Goal: Task Accomplishment & Management: Complete application form

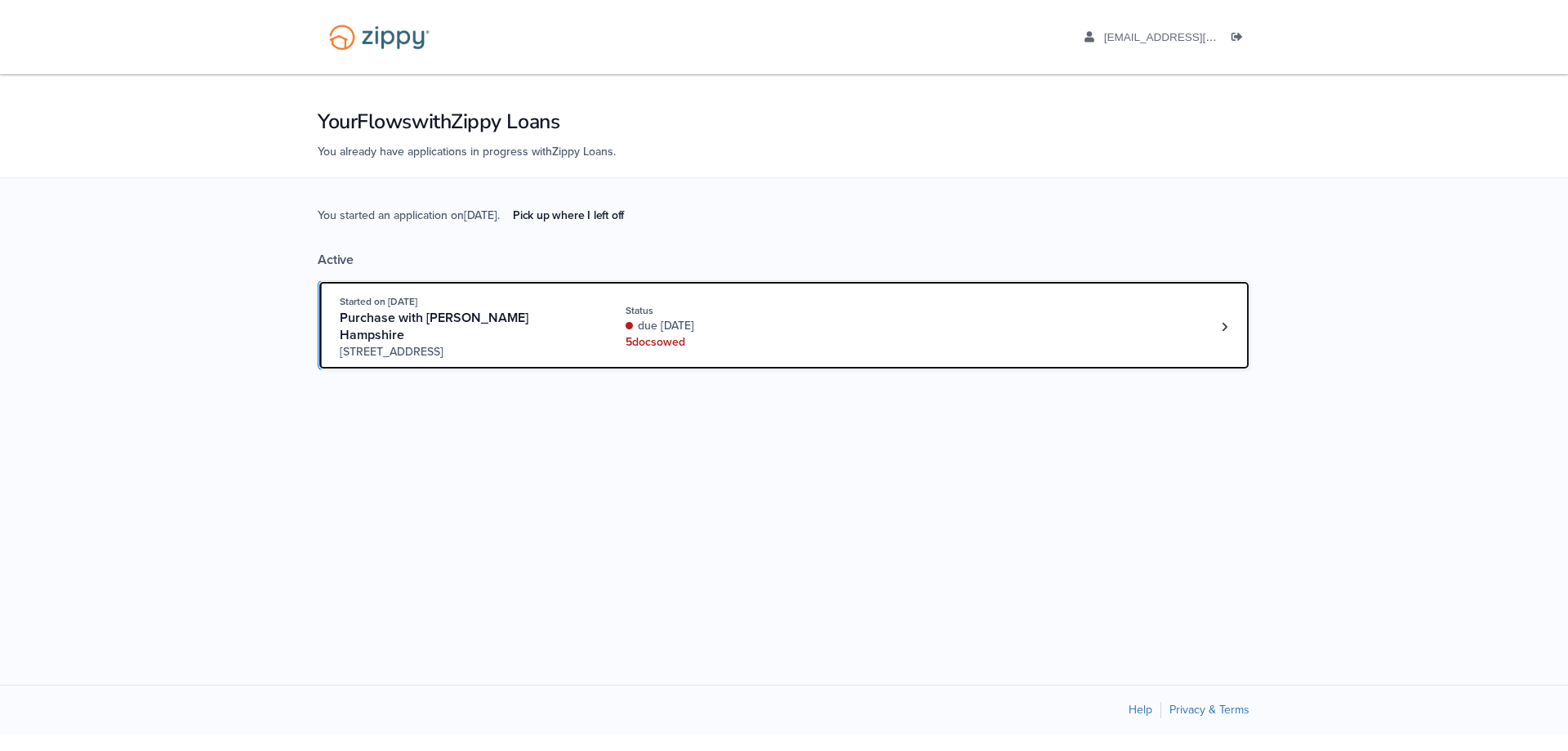
click at [766, 318] on div "due [DATE]" at bounding box center [735, 326] width 218 height 16
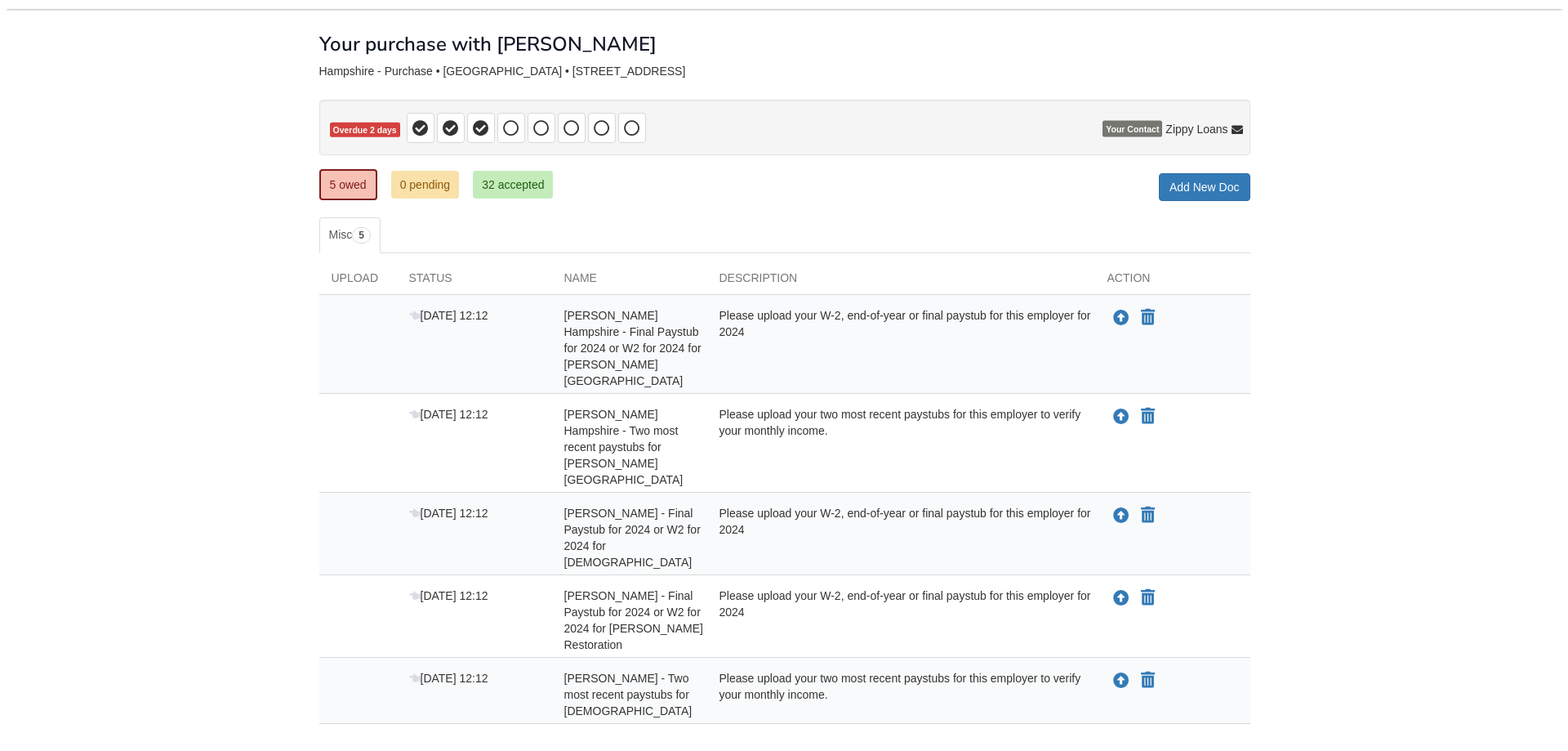
scroll to position [121, 0]
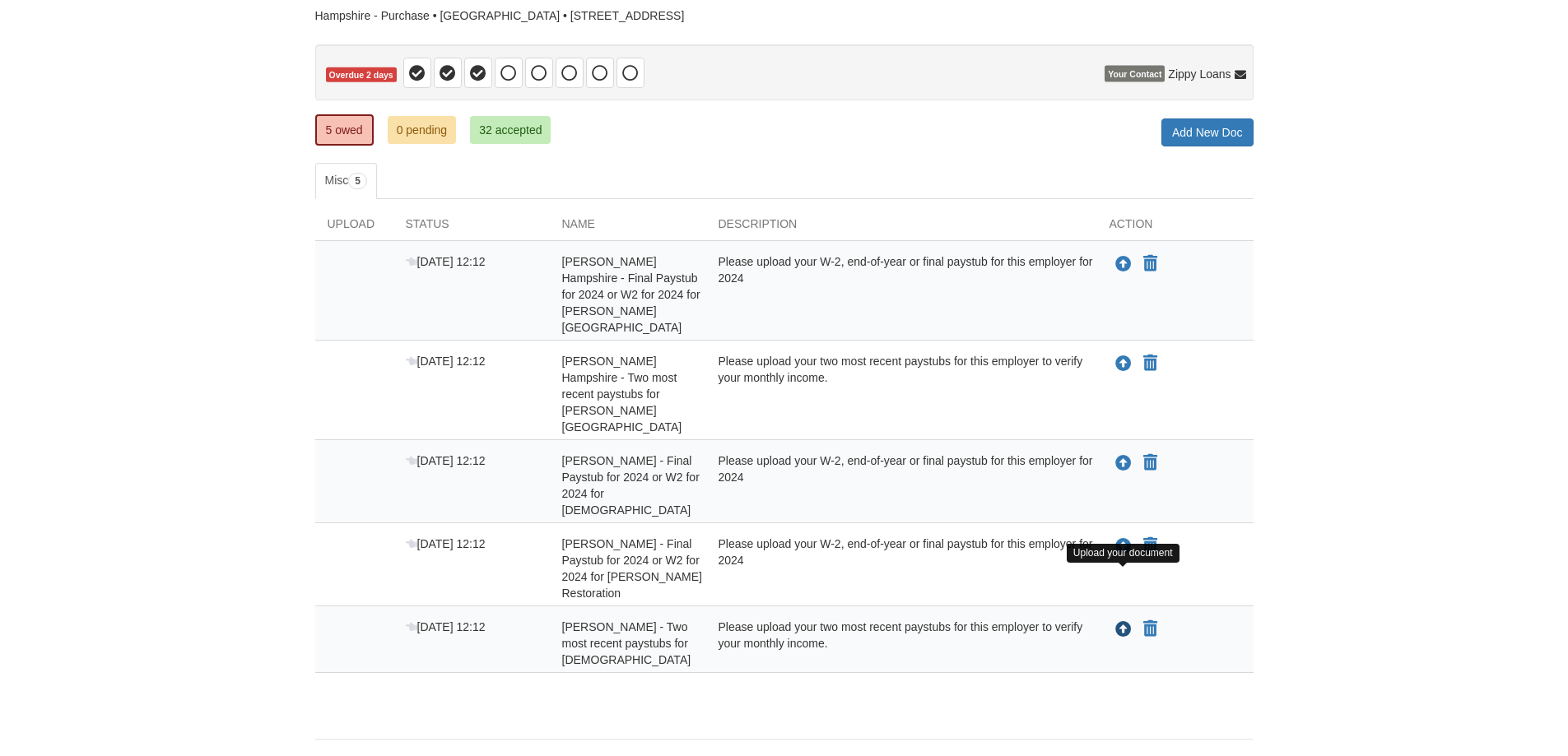
click at [1126, 622] on icon "Upload Robert Hampshire - Two most recent paystubs for Apostolic Revival Church" at bounding box center [1123, 630] width 16 height 16
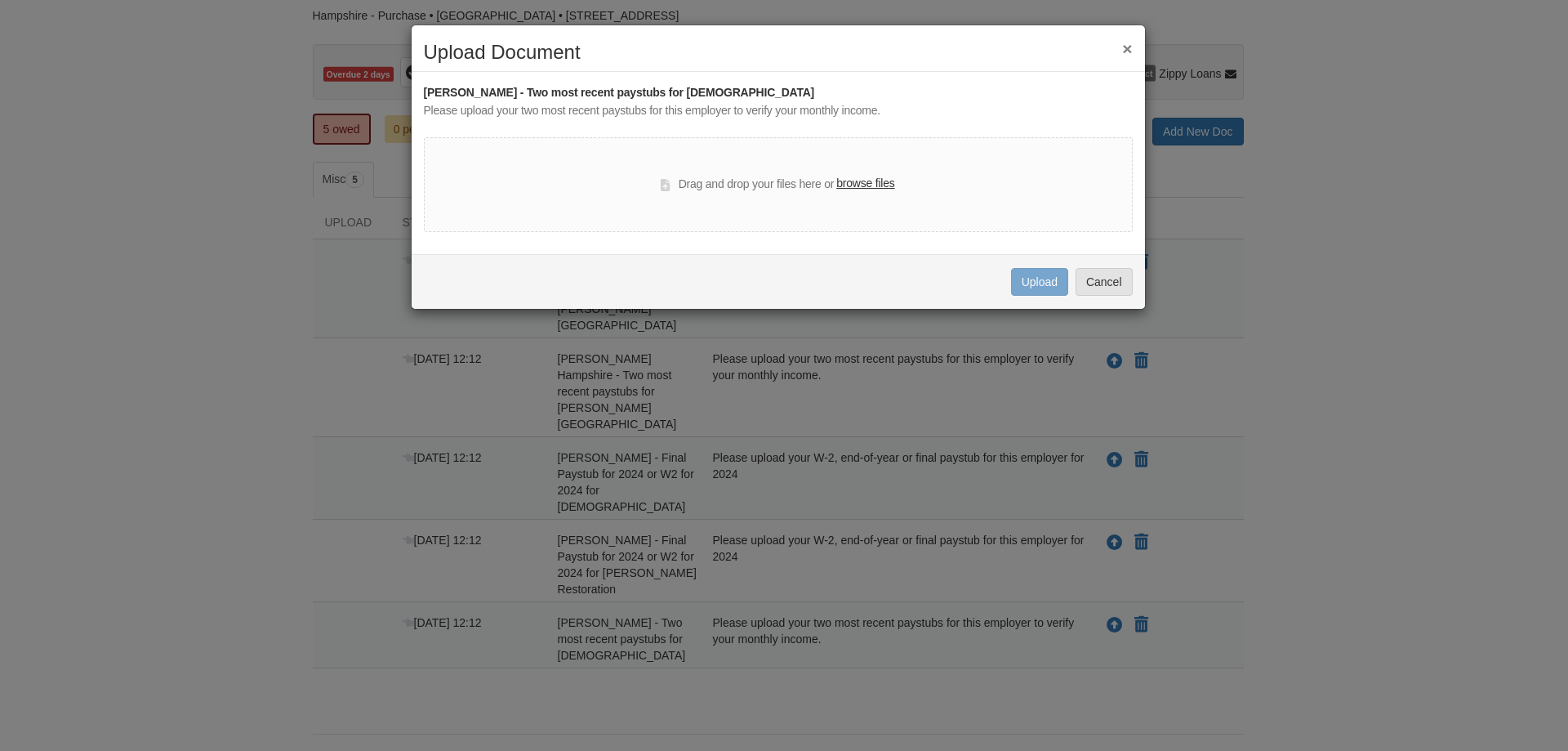
click at [869, 185] on label "browse files" at bounding box center [865, 184] width 58 height 18
click at [0, 0] on input "browse files" at bounding box center [0, 0] width 0 height 0
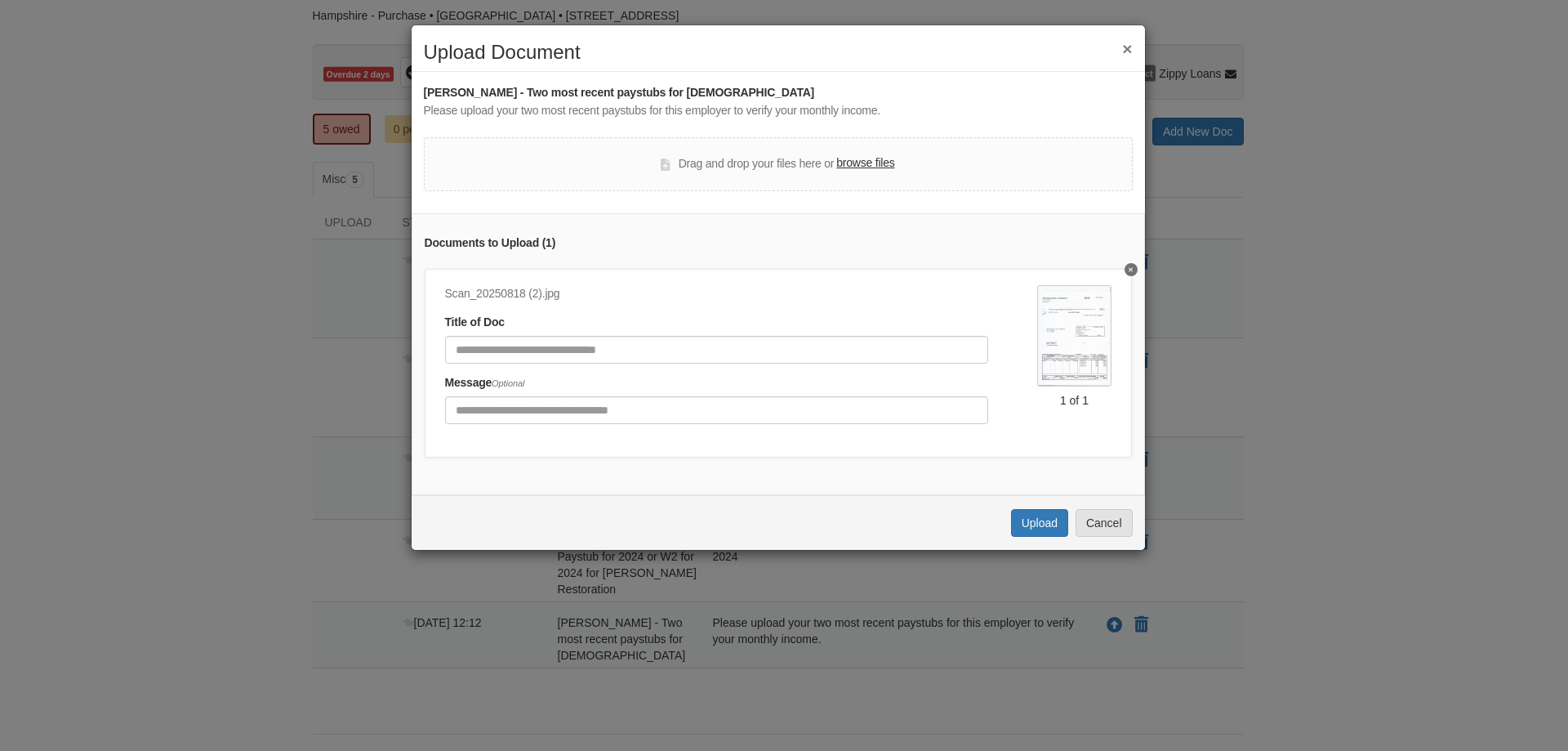
click at [868, 162] on label "browse files" at bounding box center [865, 163] width 58 height 18
click at [0, 0] on input "browse files" at bounding box center [0, 0] width 0 height 0
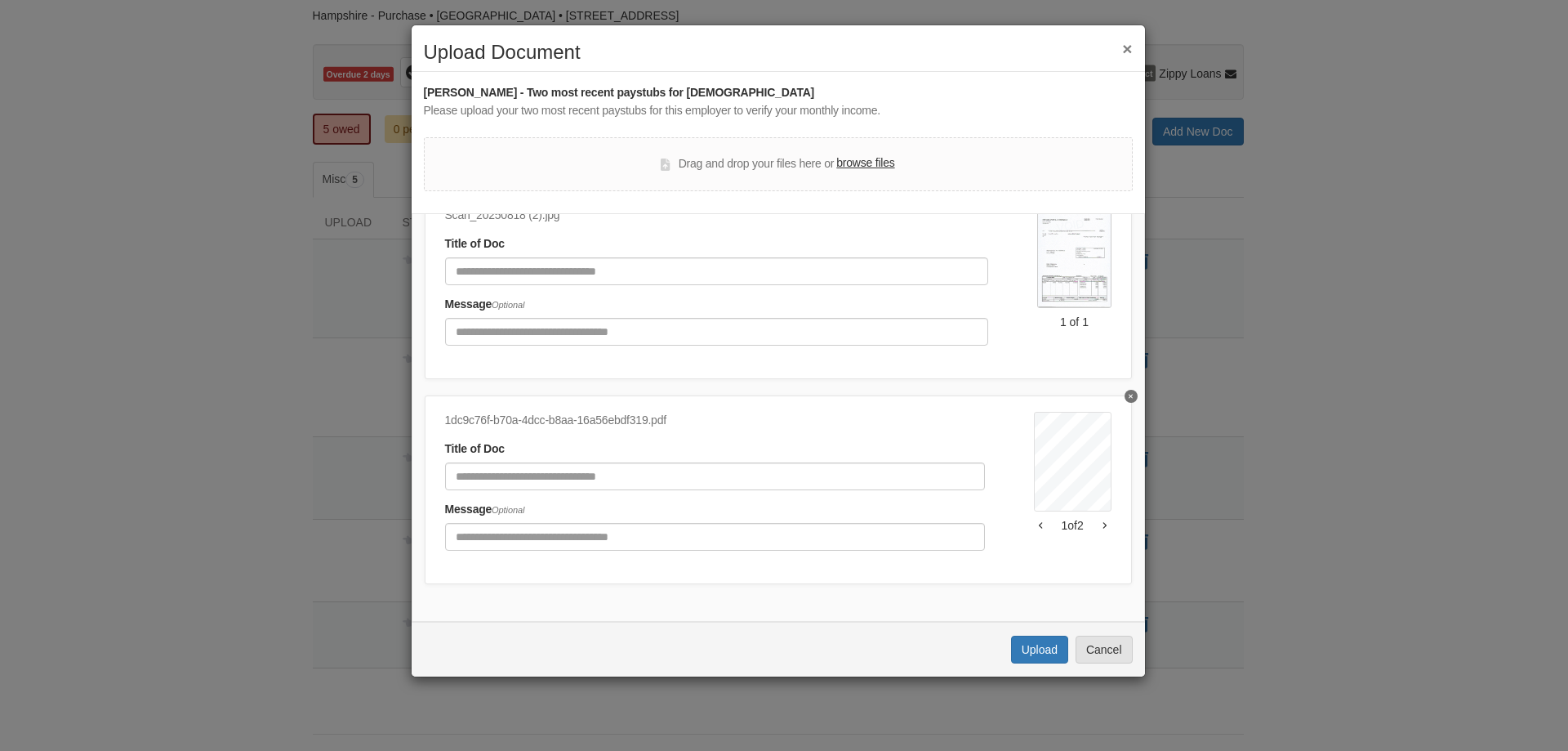
scroll to position [91, 0]
click at [1039, 653] on button "Upload" at bounding box center [1040, 649] width 57 height 28
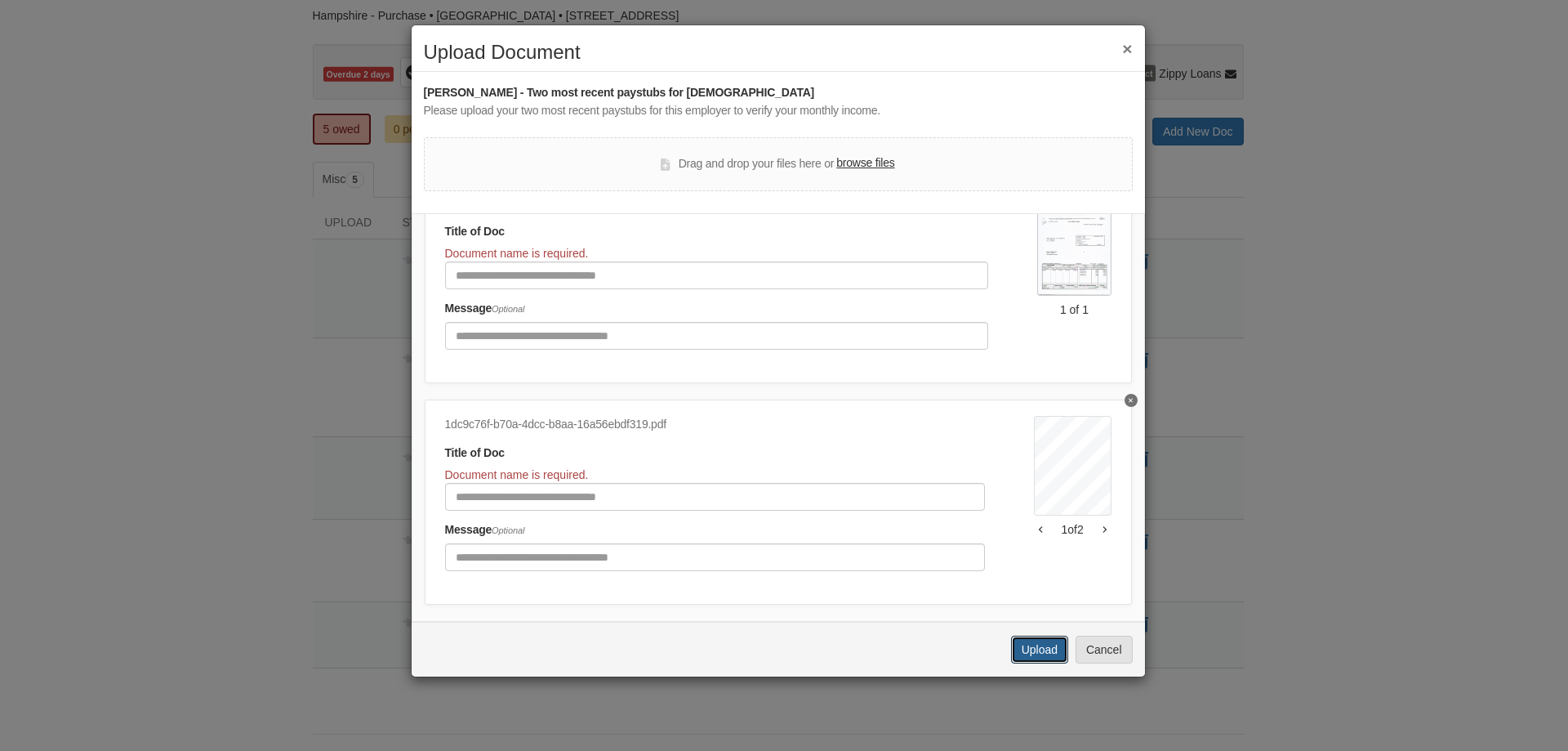
scroll to position [0, 0]
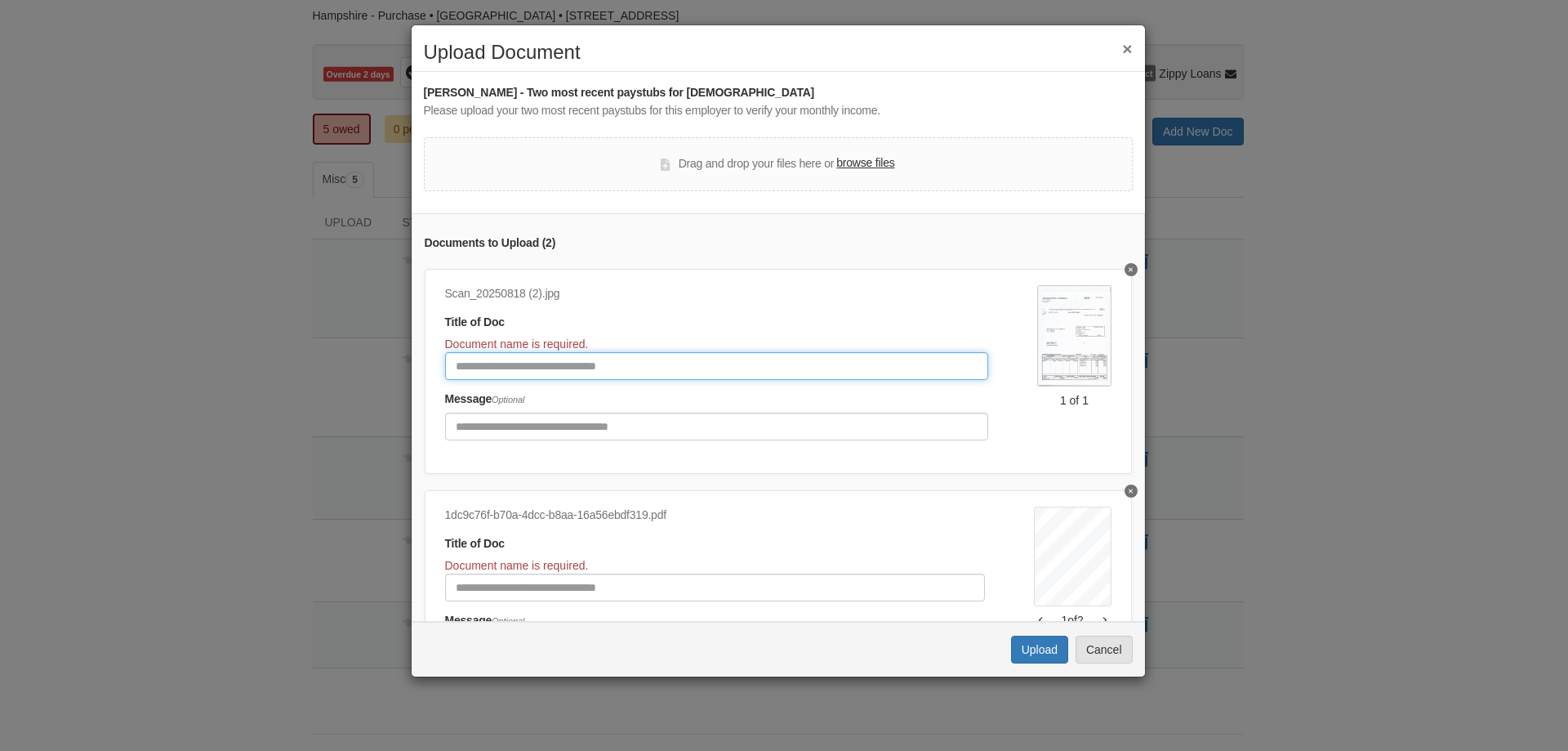
click at [566, 368] on input "Document Title" at bounding box center [718, 366] width 544 height 28
type input "**********"
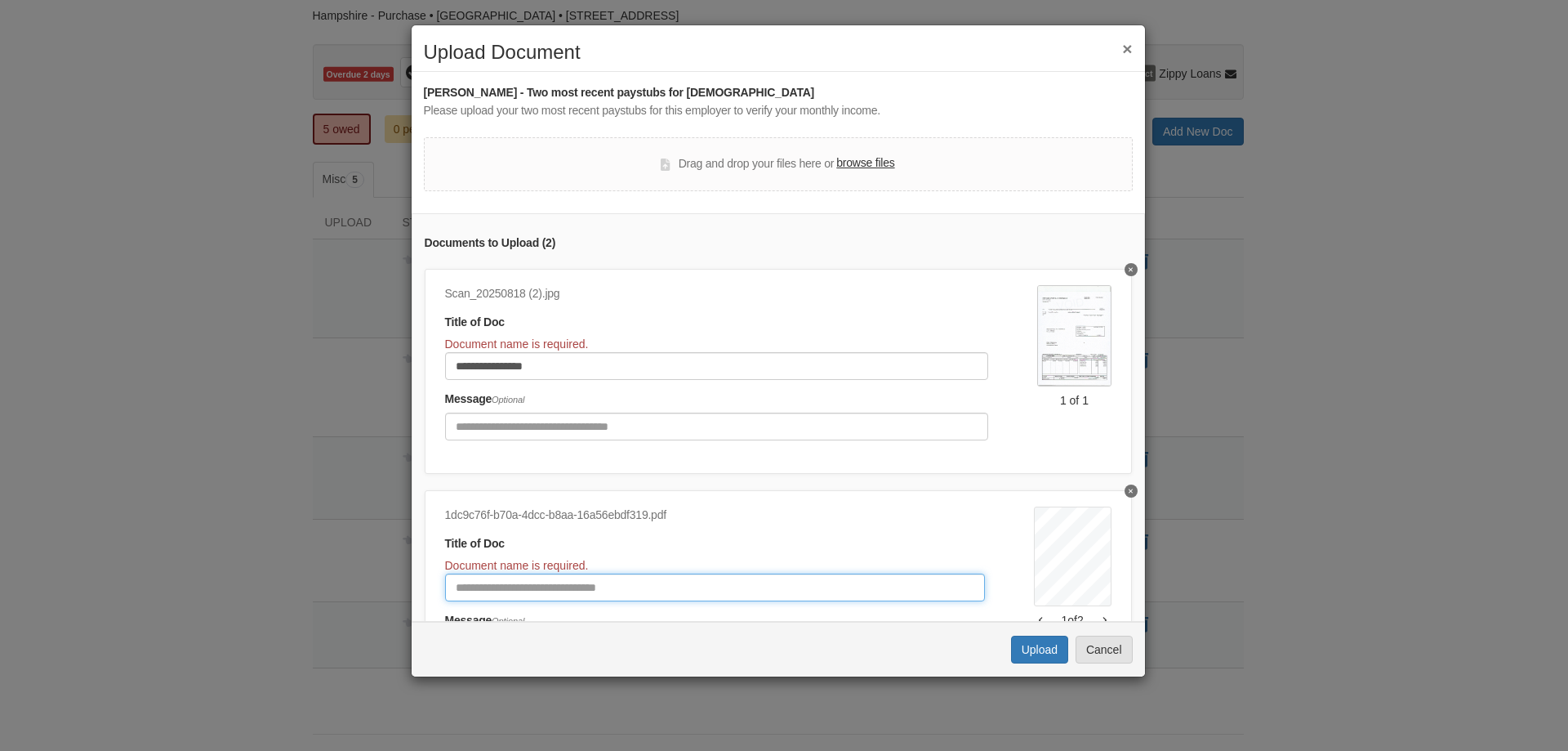
click at [573, 586] on input "Document Title" at bounding box center [715, 587] width 540 height 28
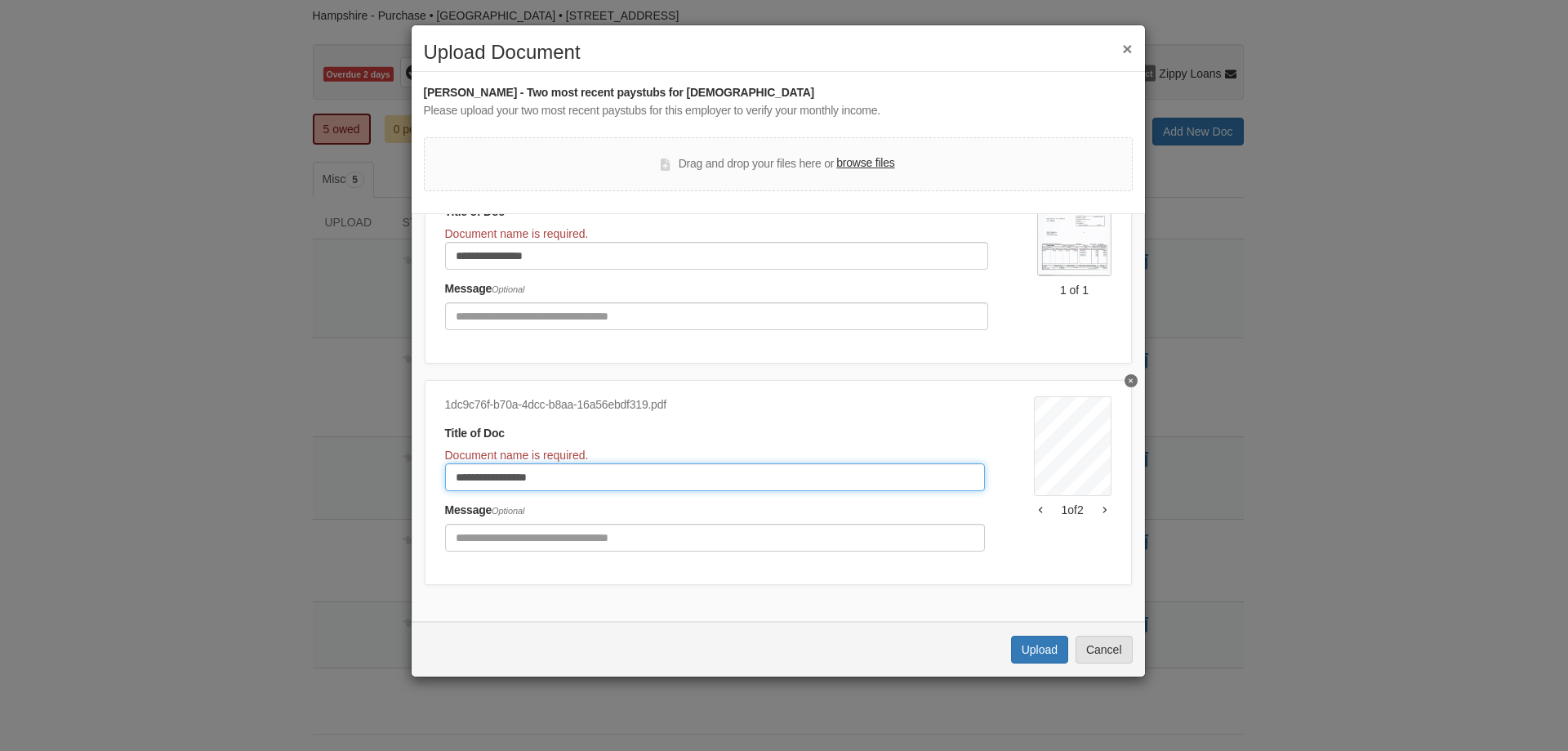
scroll to position [123, 0]
click at [534, 463] on input "**********" at bounding box center [715, 476] width 540 height 28
type input "**********"
click at [1036, 645] on button "Upload" at bounding box center [1040, 649] width 57 height 28
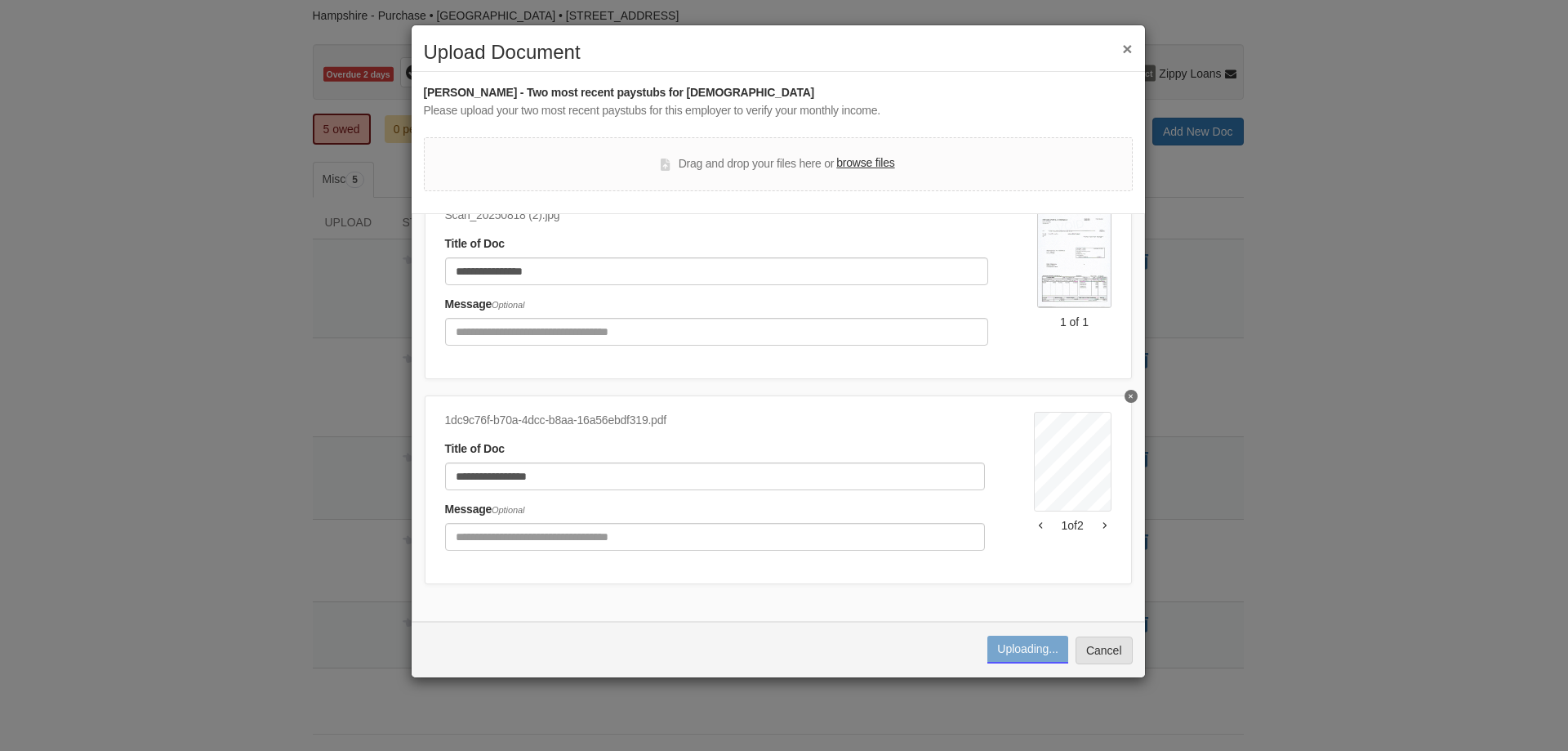
scroll to position [91, 0]
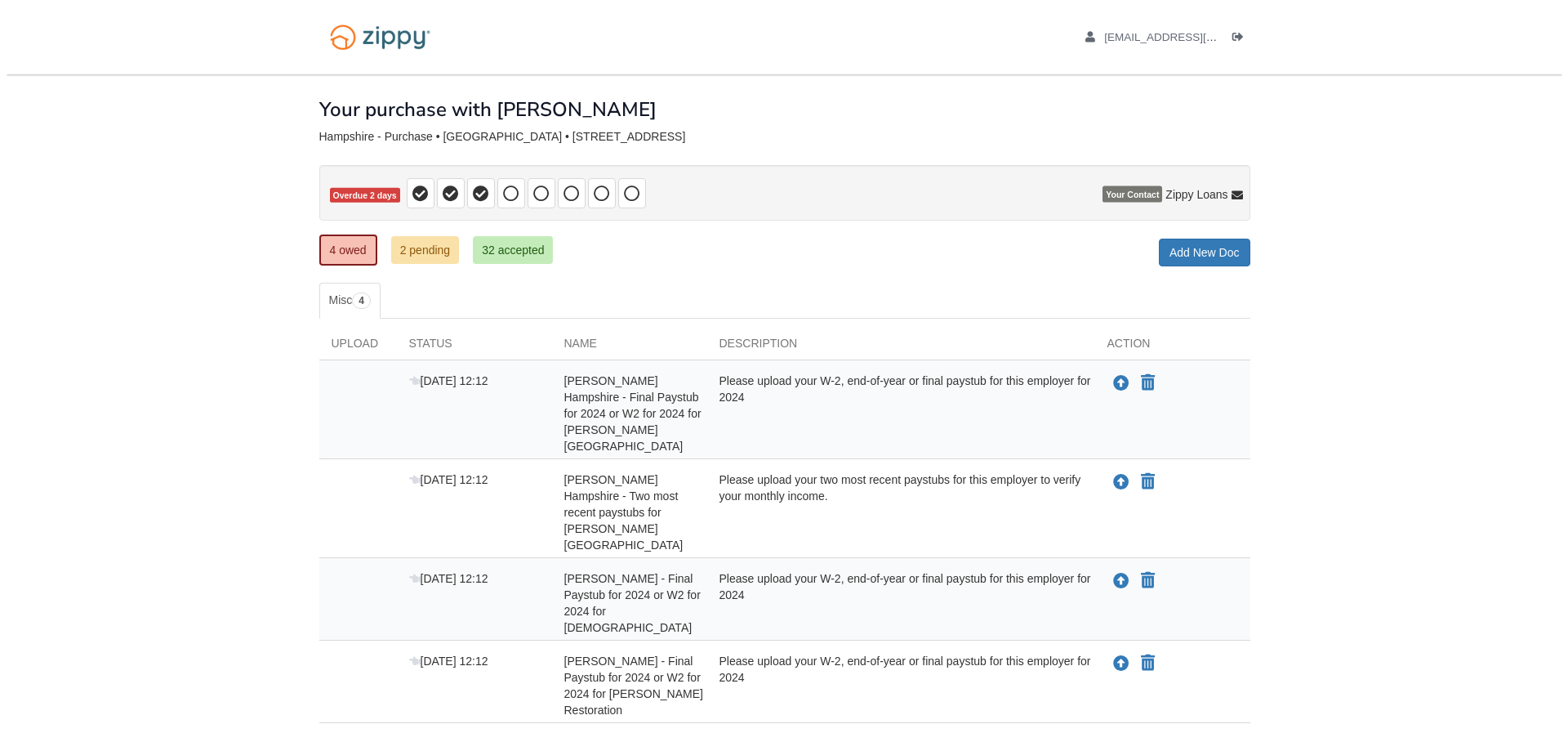
scroll to position [55, 0]
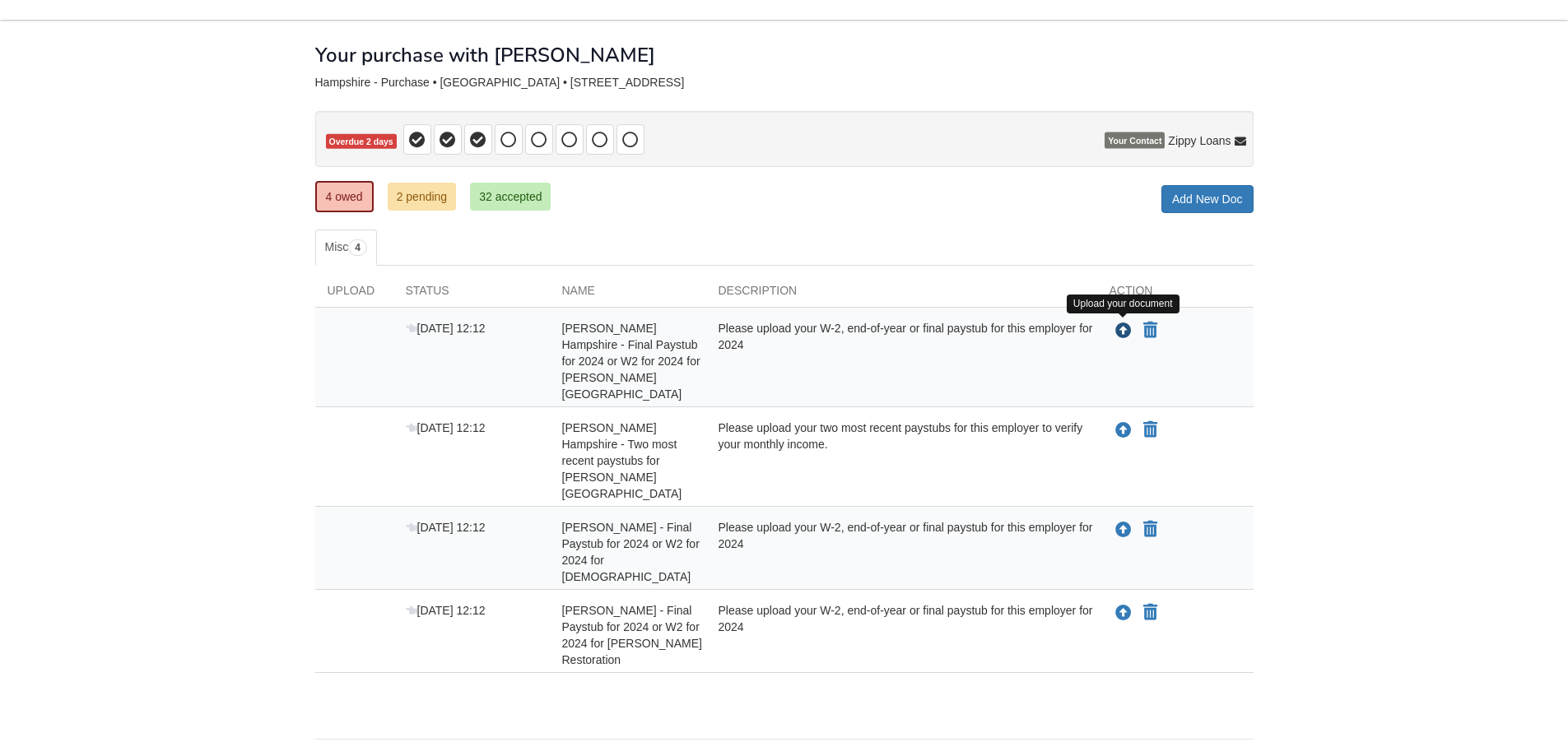
click at [1123, 326] on icon "Upload Brandie Hampshire - Final Paystub for 2024 or W2 for 2024 for Cheryl Hal…" at bounding box center [1123, 331] width 16 height 16
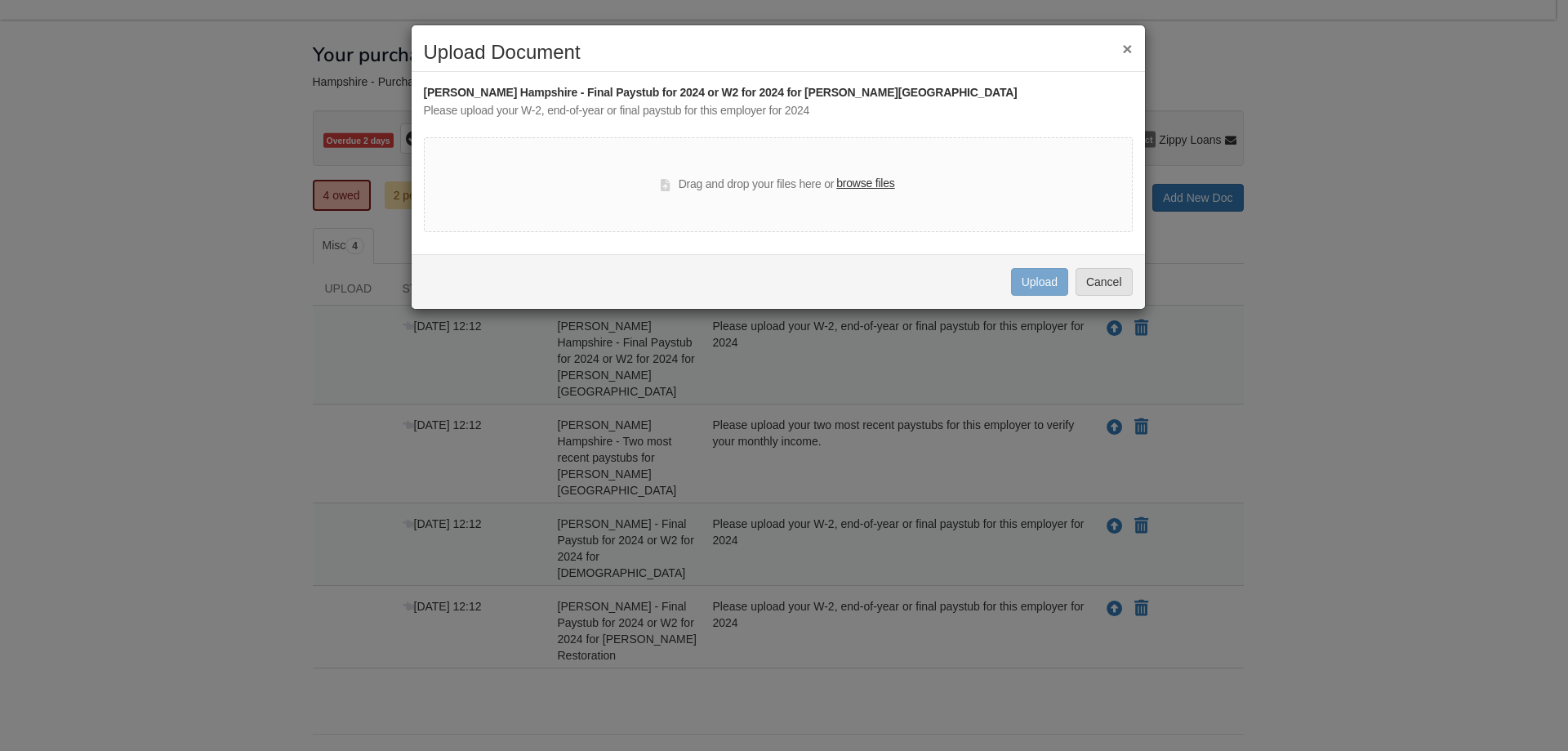
click at [885, 182] on label "browse files" at bounding box center [865, 184] width 58 height 18
click at [0, 0] on input "browse files" at bounding box center [0, 0] width 0 height 0
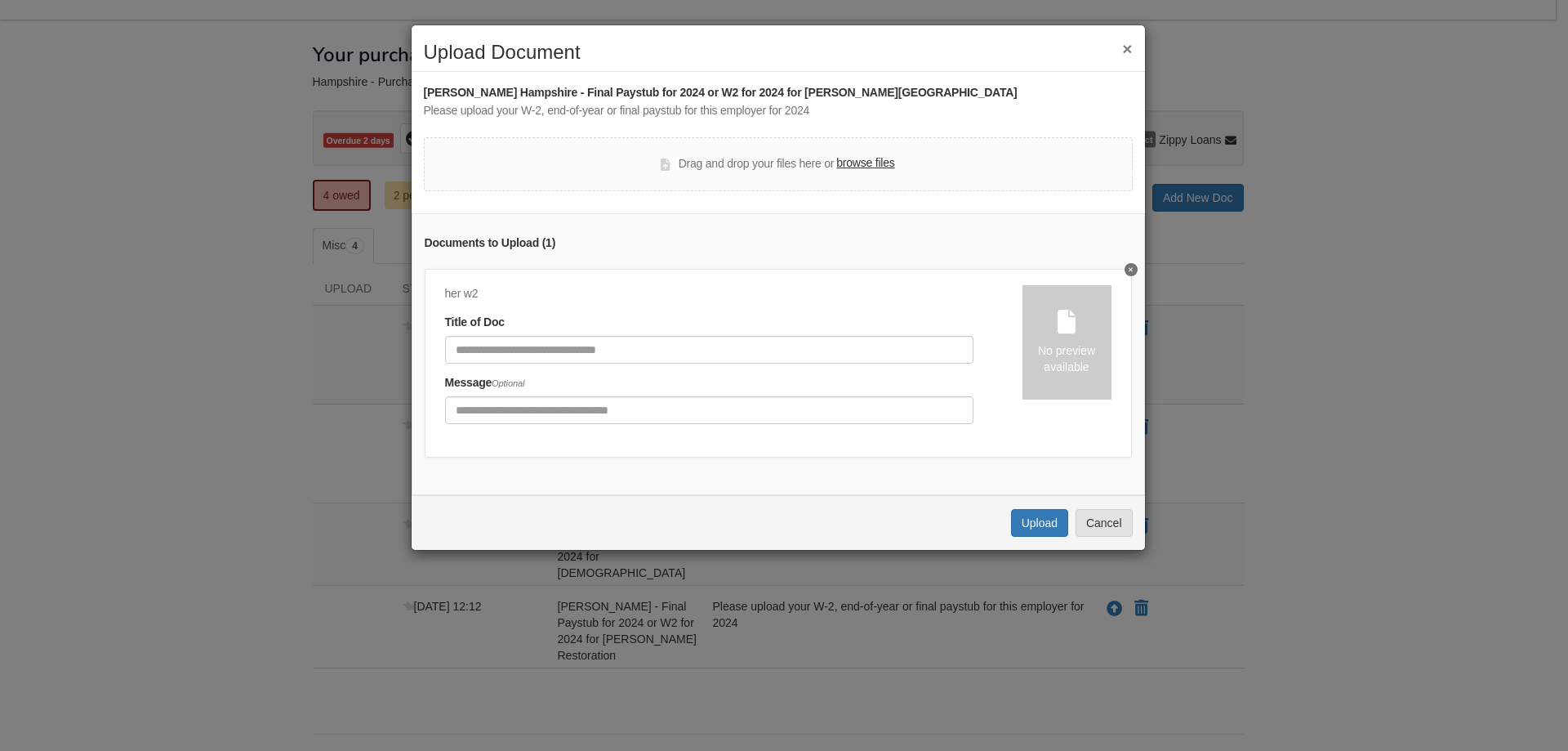
click at [1070, 358] on div "No preview available" at bounding box center [1067, 358] width 89 height 32
click at [1129, 269] on icon "Delete undefined" at bounding box center [1131, 269] width 4 height 6
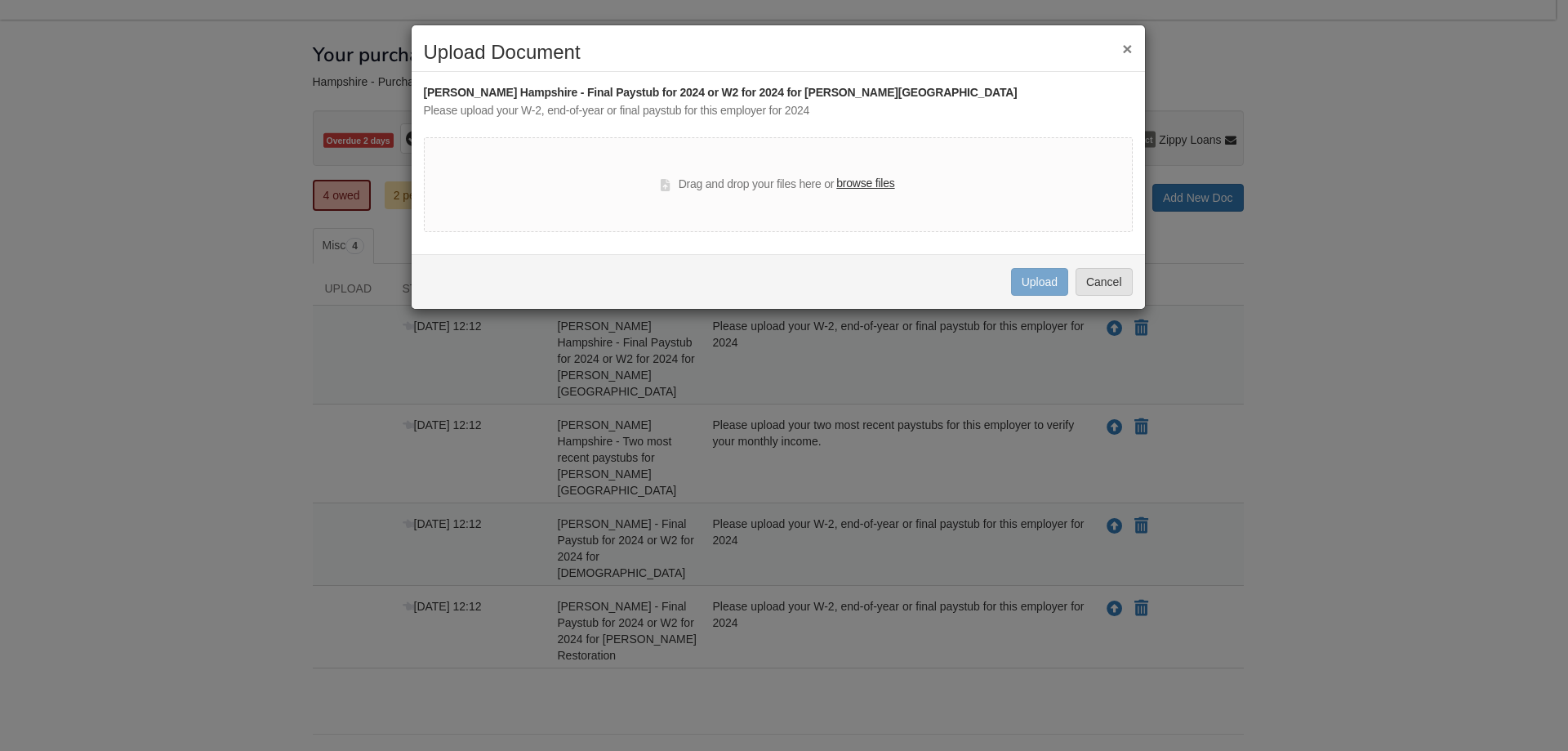
click at [130, 79] on div "× Upload Document Brandie Hampshire - Final Paystub for 2024 or W2 for 2024 for…" at bounding box center [784, 376] width 1568 height 751
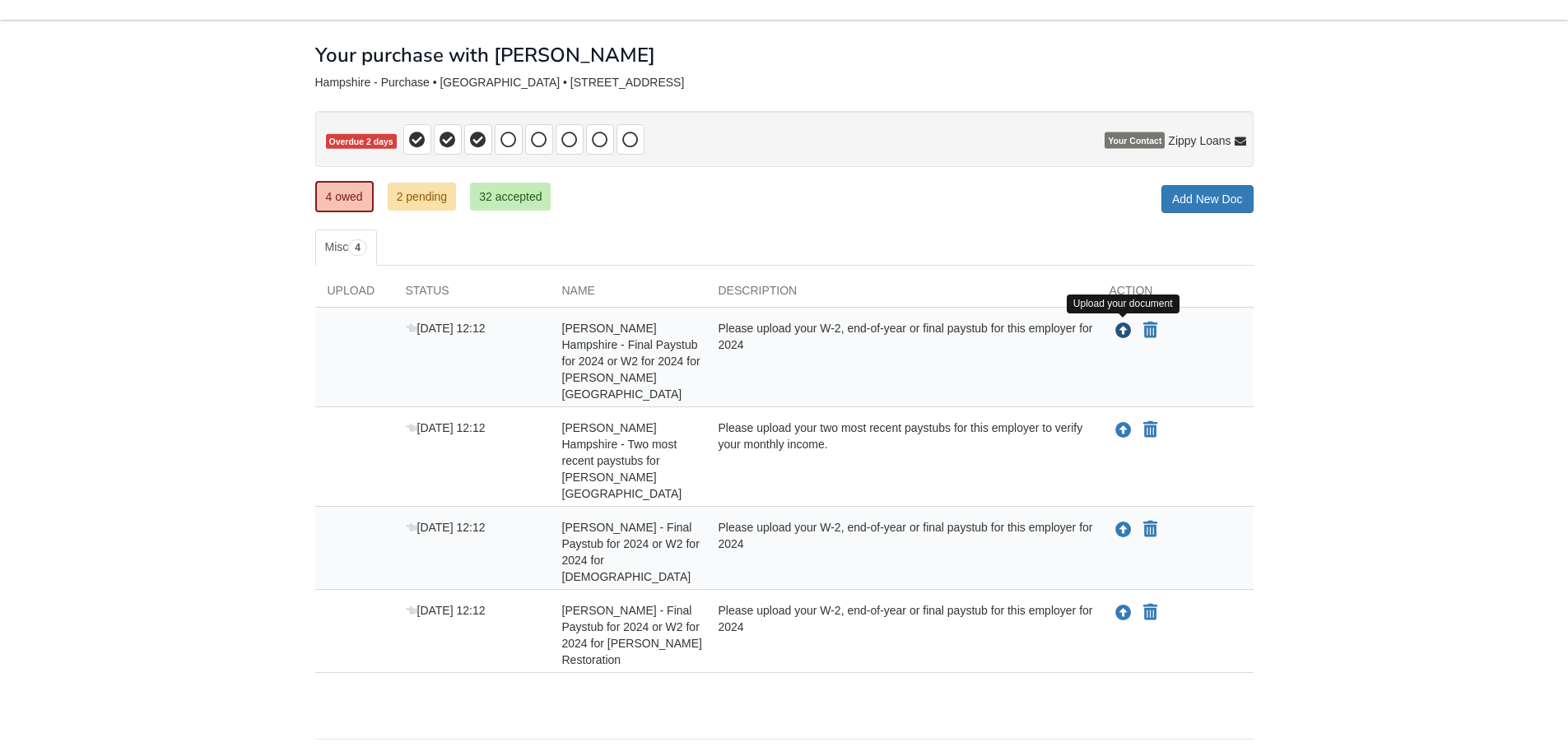
click at [1116, 330] on icon "Upload Brandie Hampshire - Final Paystub for 2024 or W2 for 2024 for Cheryl Hal…" at bounding box center [1123, 331] width 16 height 16
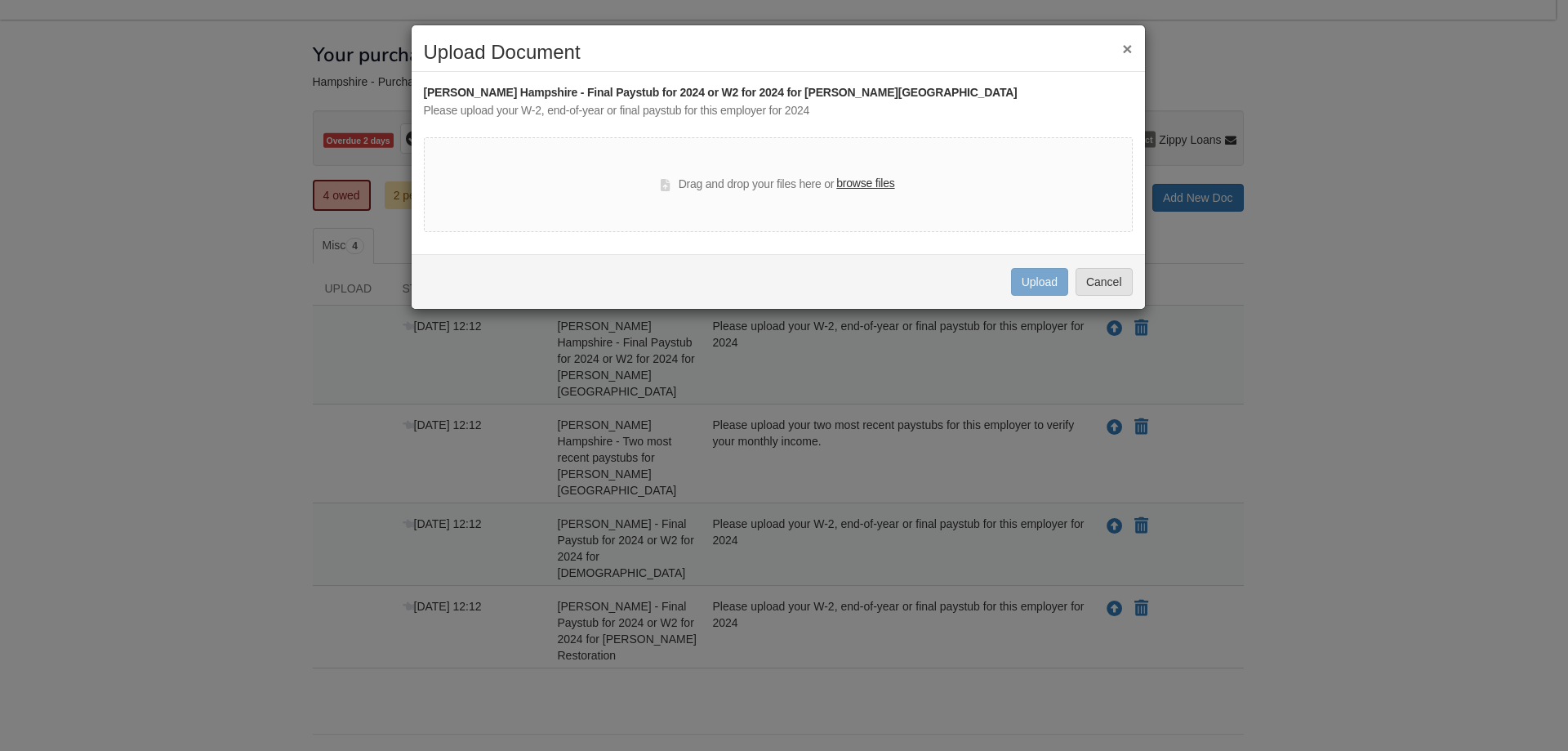
click at [872, 182] on label "browse files" at bounding box center [865, 184] width 58 height 18
click at [0, 0] on input "browse files" at bounding box center [0, 0] width 0 height 0
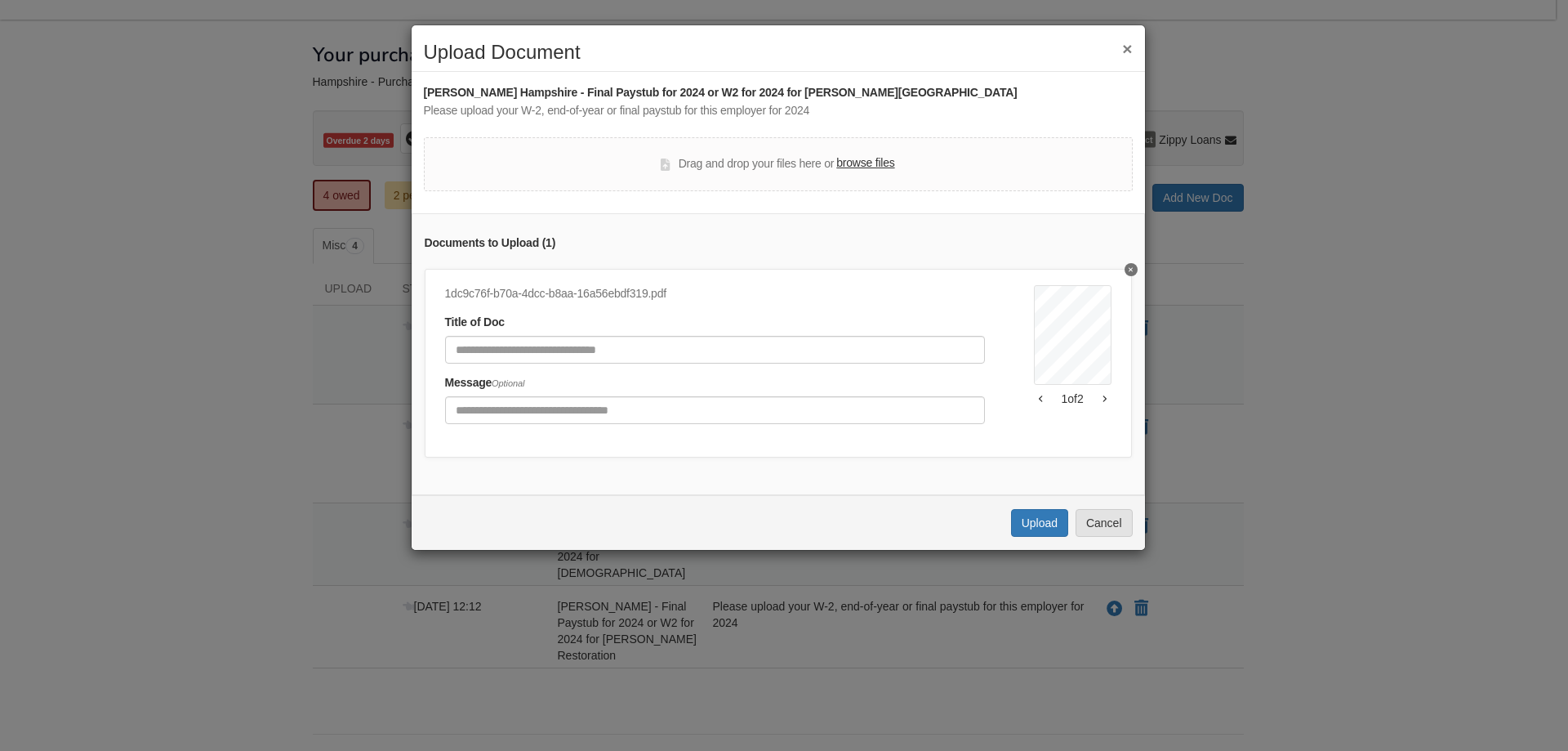
click at [1124, 268] on button "Delete undefined" at bounding box center [1131, 269] width 13 height 13
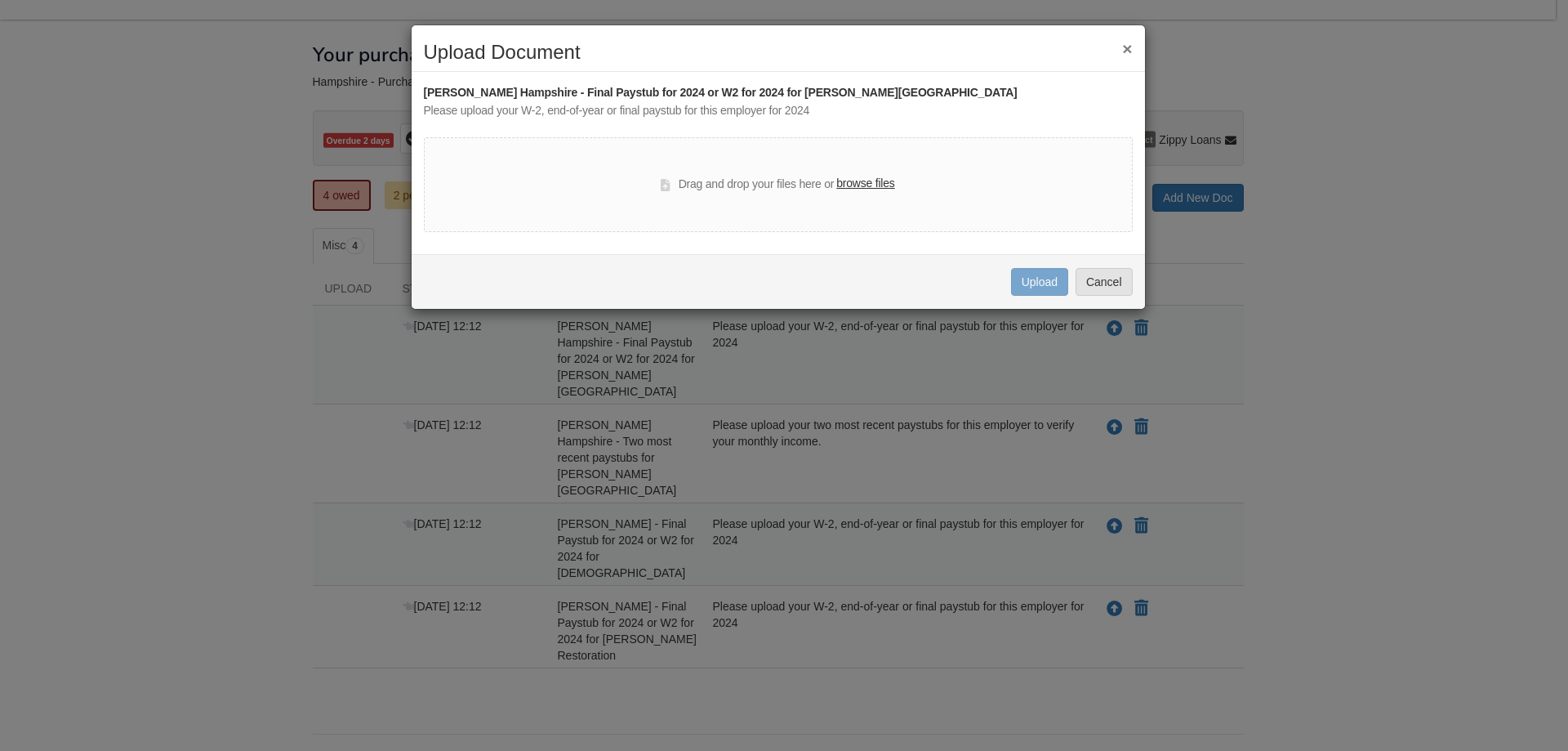
click at [859, 180] on label "browse files" at bounding box center [865, 184] width 58 height 18
click at [0, 0] on input "browse files" at bounding box center [0, 0] width 0 height 0
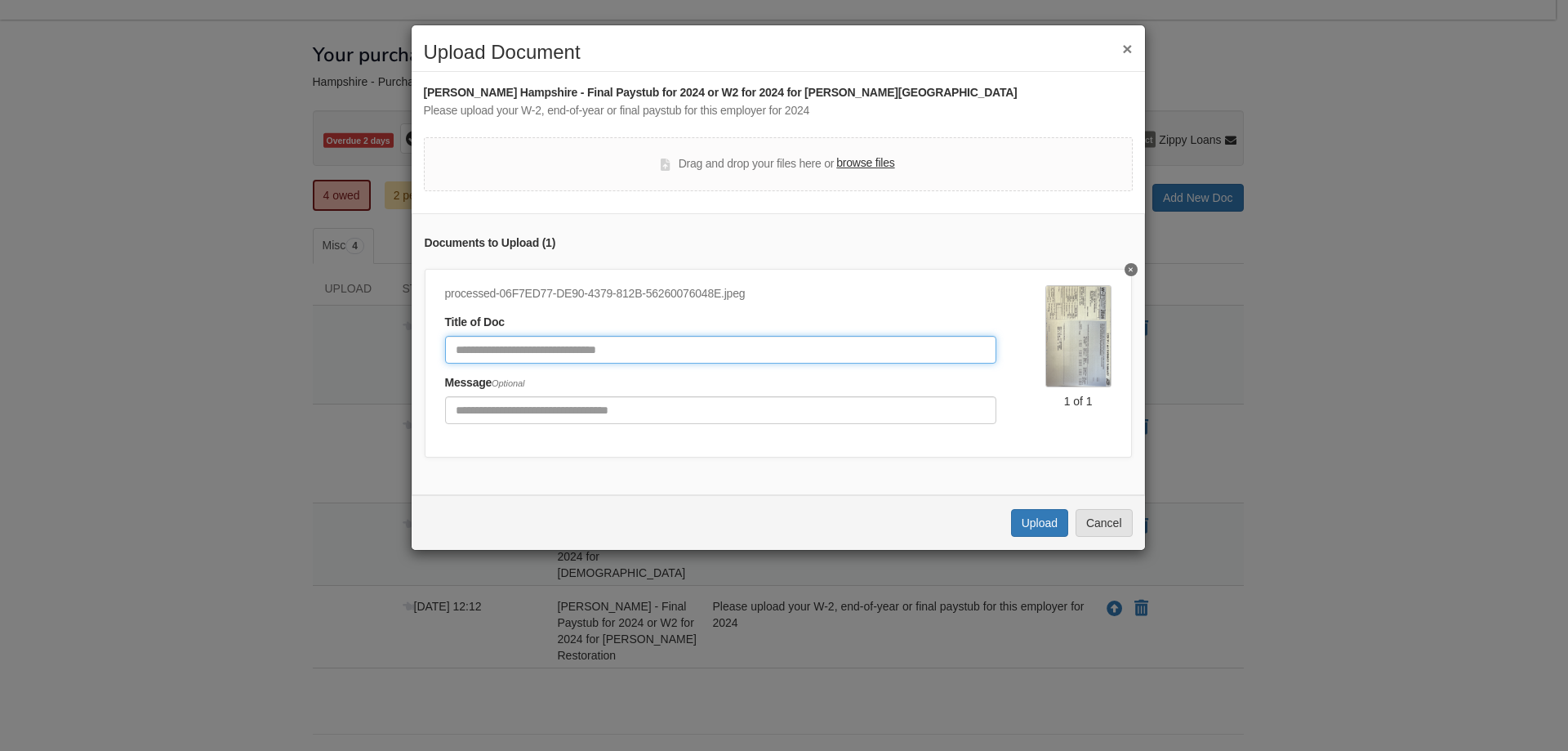
click at [639, 350] on input "Document Title" at bounding box center [721, 349] width 551 height 28
type input "**********"
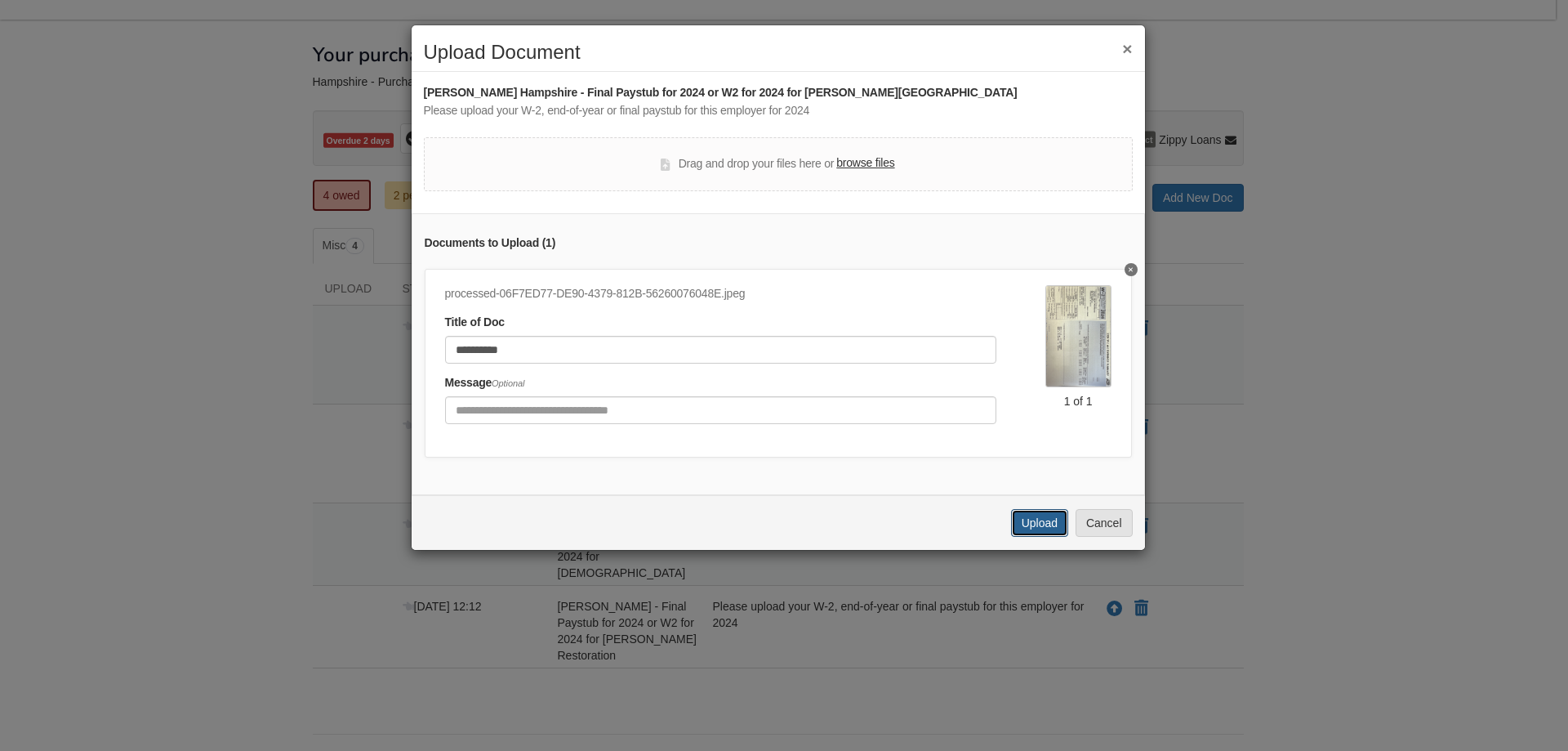
click at [1042, 524] on button "Upload" at bounding box center [1040, 523] width 57 height 28
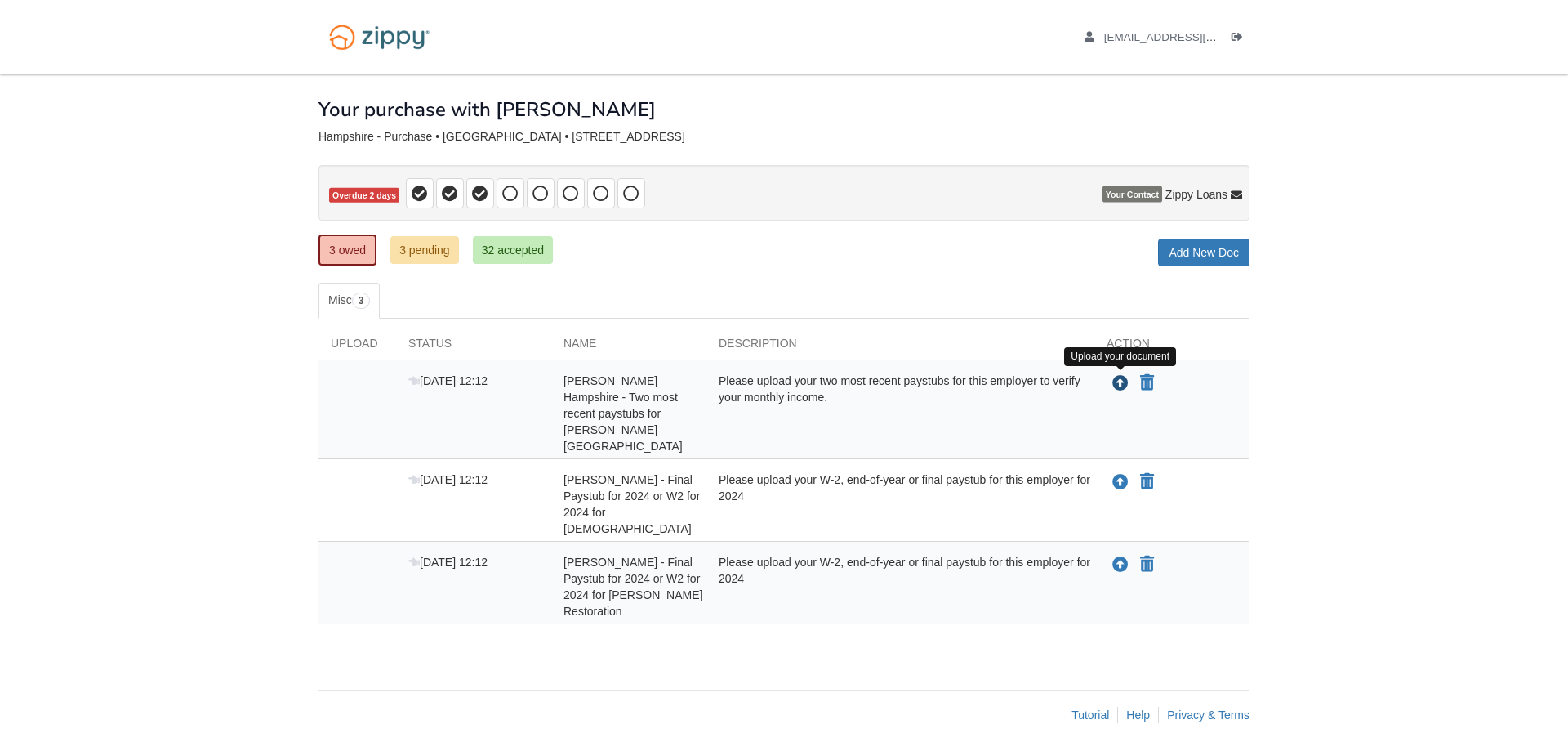
click at [1123, 379] on icon "Upload Brandie Hampshire - Two most recent paystubs for Cheryl Halik State Farm" at bounding box center [1121, 384] width 16 height 16
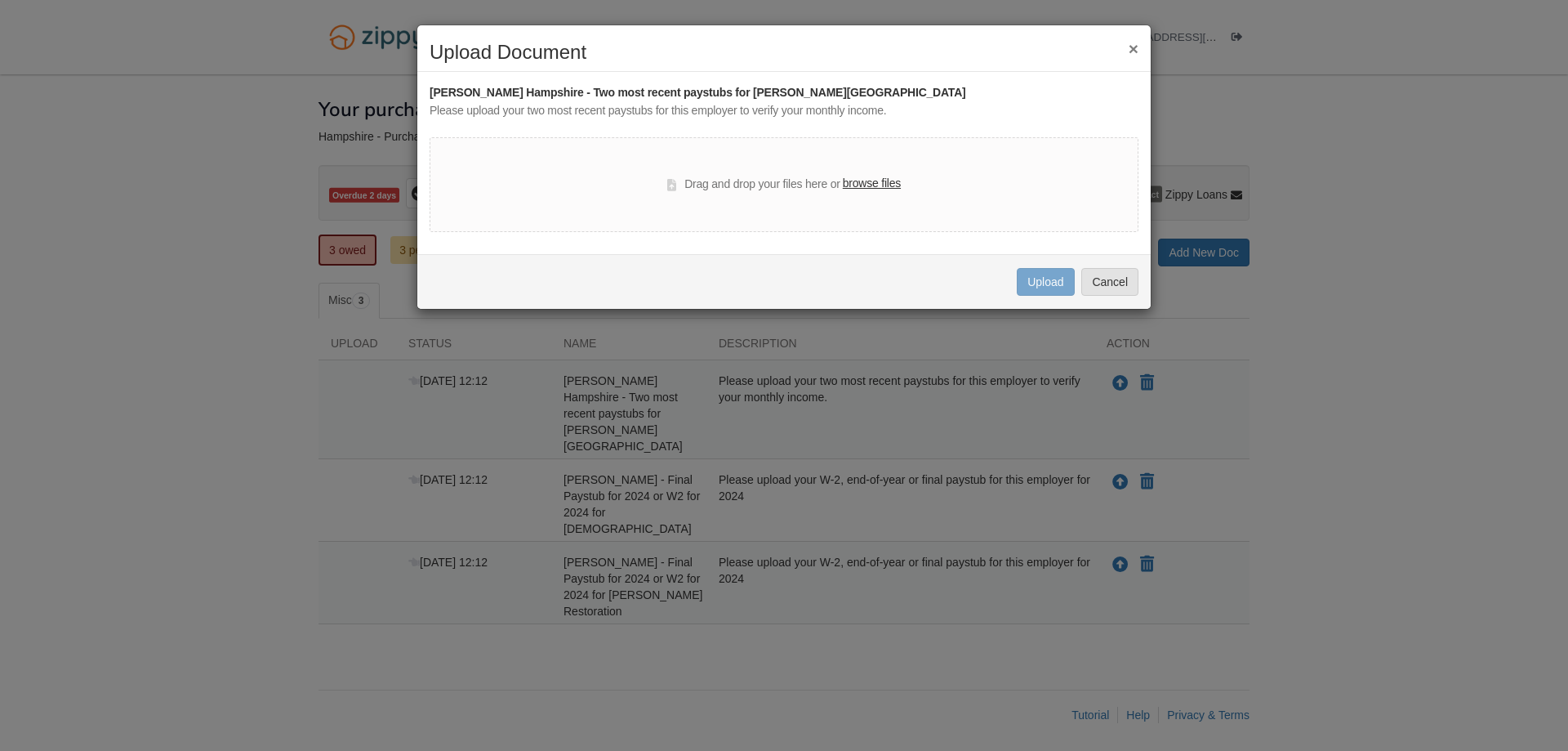
click at [880, 181] on label "browse files" at bounding box center [872, 184] width 58 height 18
click at [0, 0] on input "browse files" at bounding box center [0, 0] width 0 height 0
click at [888, 185] on label "browse files" at bounding box center [872, 184] width 58 height 18
click at [0, 0] on input "browse files" at bounding box center [0, 0] width 0 height 0
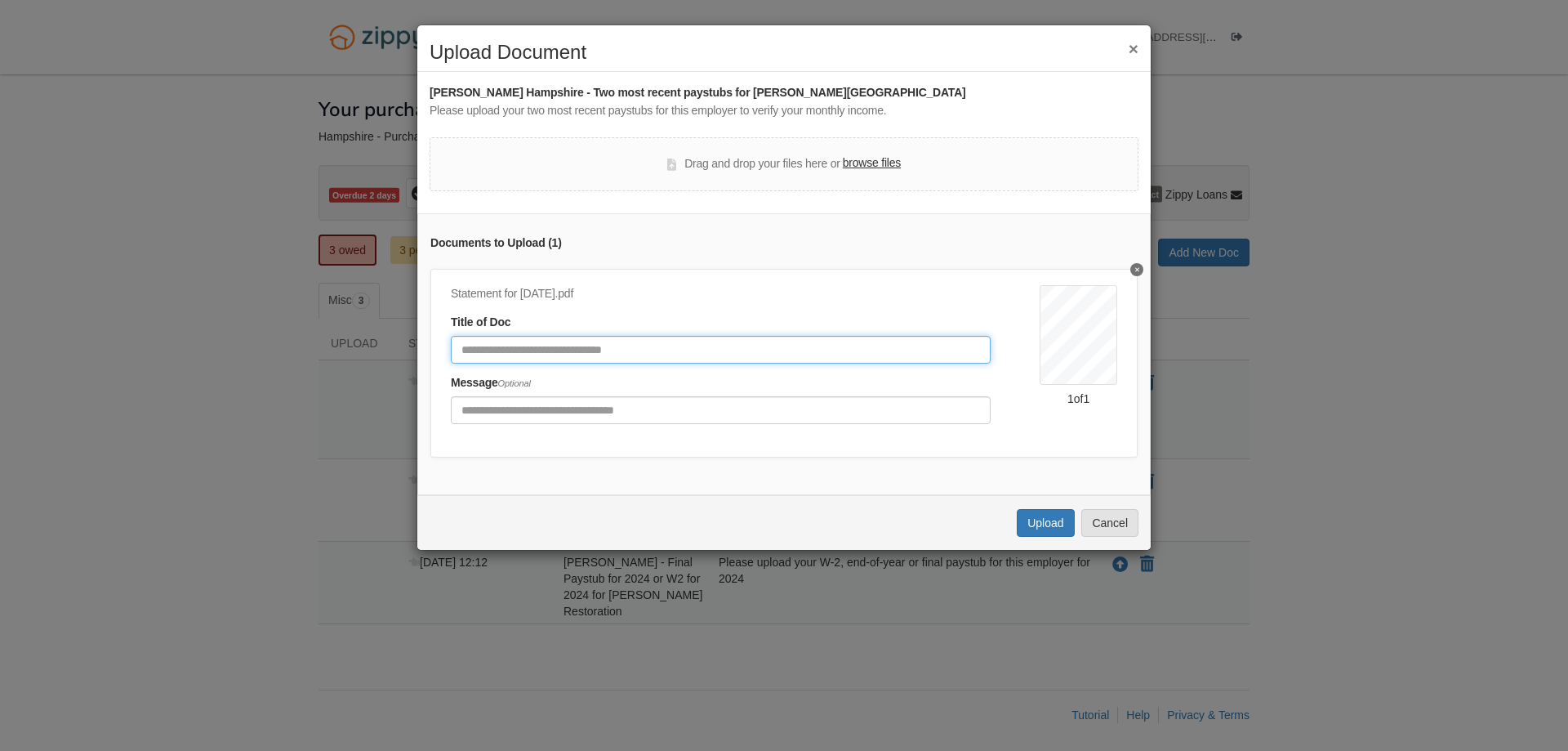
click at [586, 356] on input "Document Title" at bounding box center [720, 349] width 540 height 28
type input "**********"
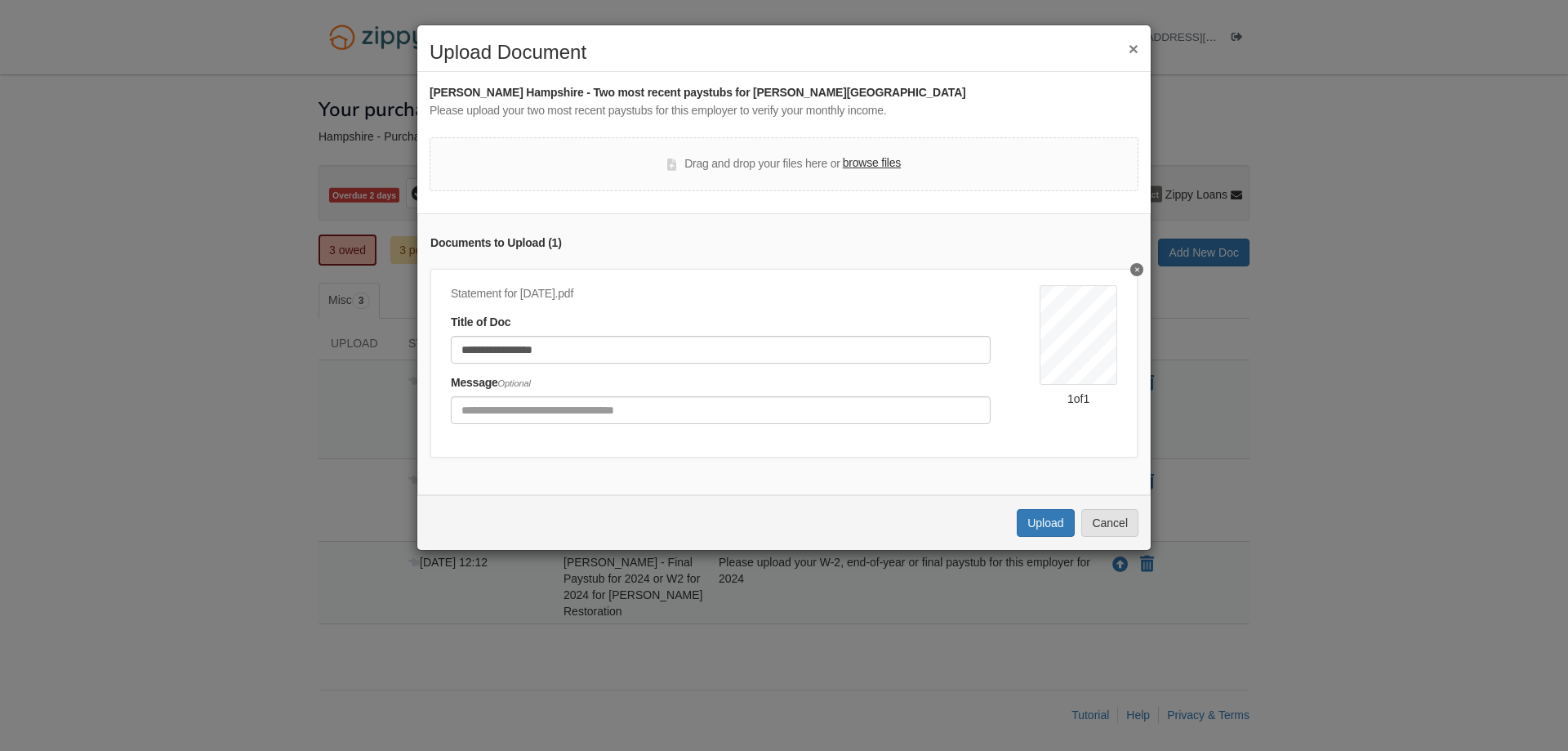
click at [888, 167] on label "browse files" at bounding box center [872, 163] width 58 height 18
click at [0, 0] on input "browse files" at bounding box center [0, 0] width 0 height 0
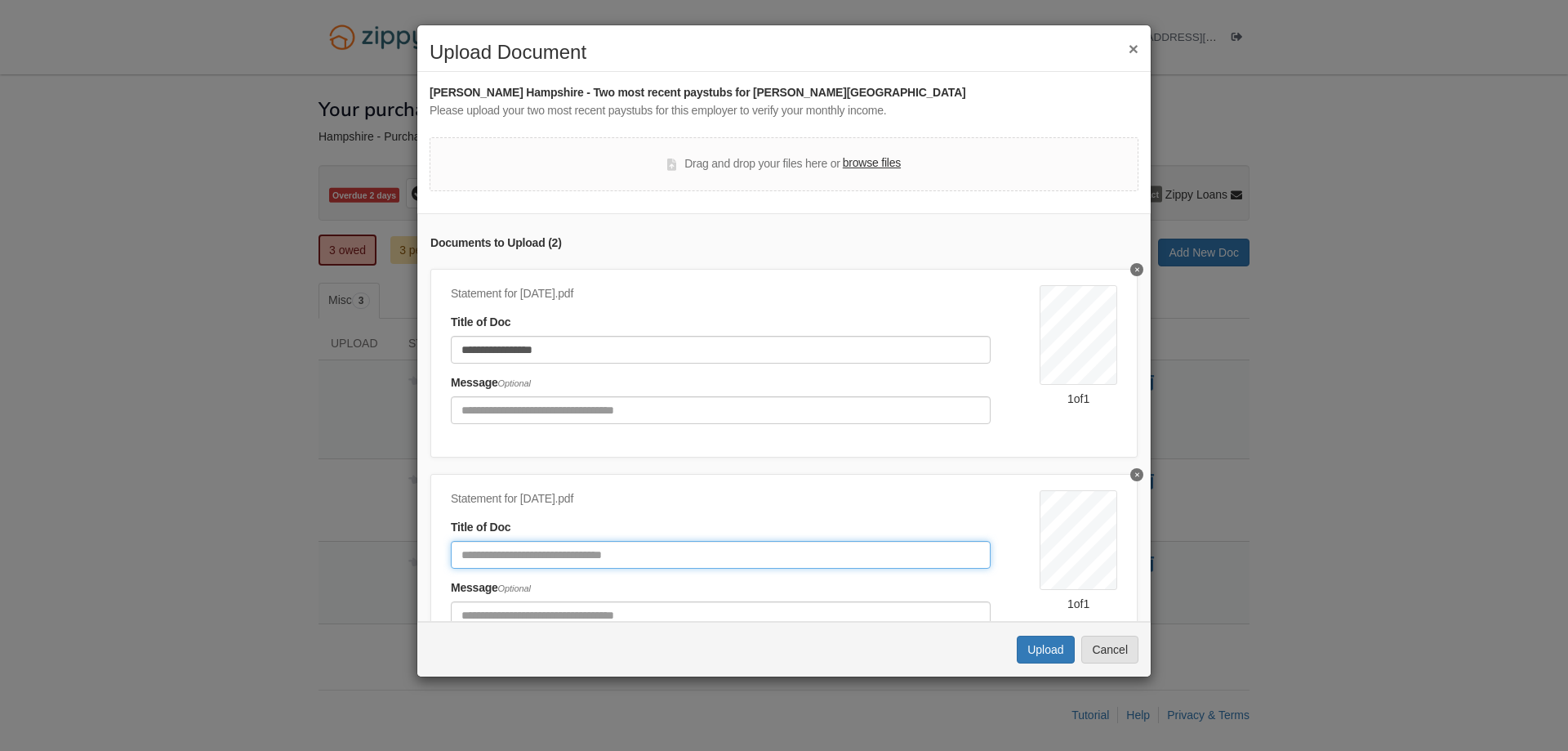
click at [507, 543] on input "Document Title" at bounding box center [720, 554] width 540 height 28
type input "**********"
click at [1041, 644] on button "Upload" at bounding box center [1045, 649] width 57 height 28
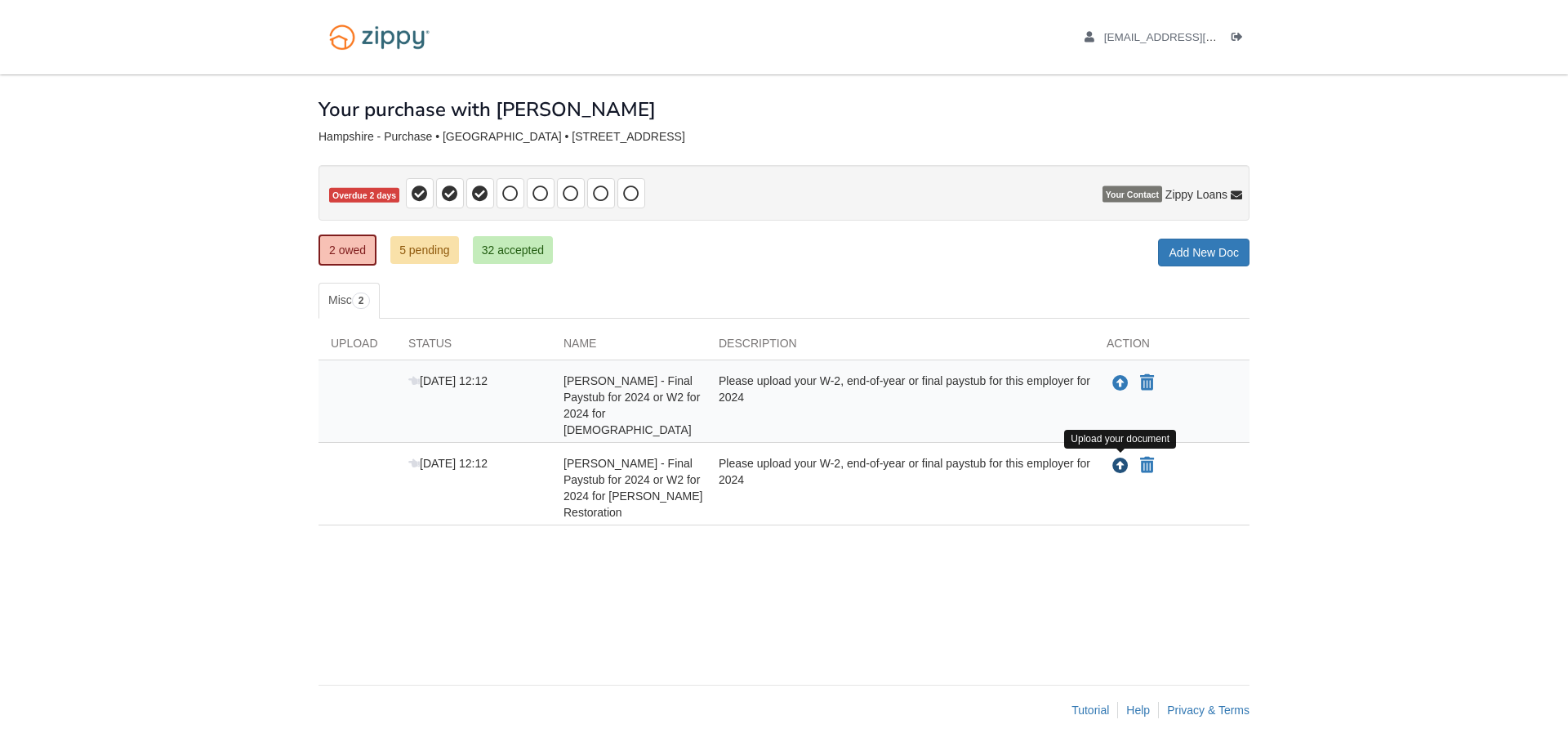
click at [1120, 462] on icon "Upload Robert Hampshire - Final Paystub for 2024 or W2 for 2024 for Carson Rest…" at bounding box center [1121, 466] width 16 height 16
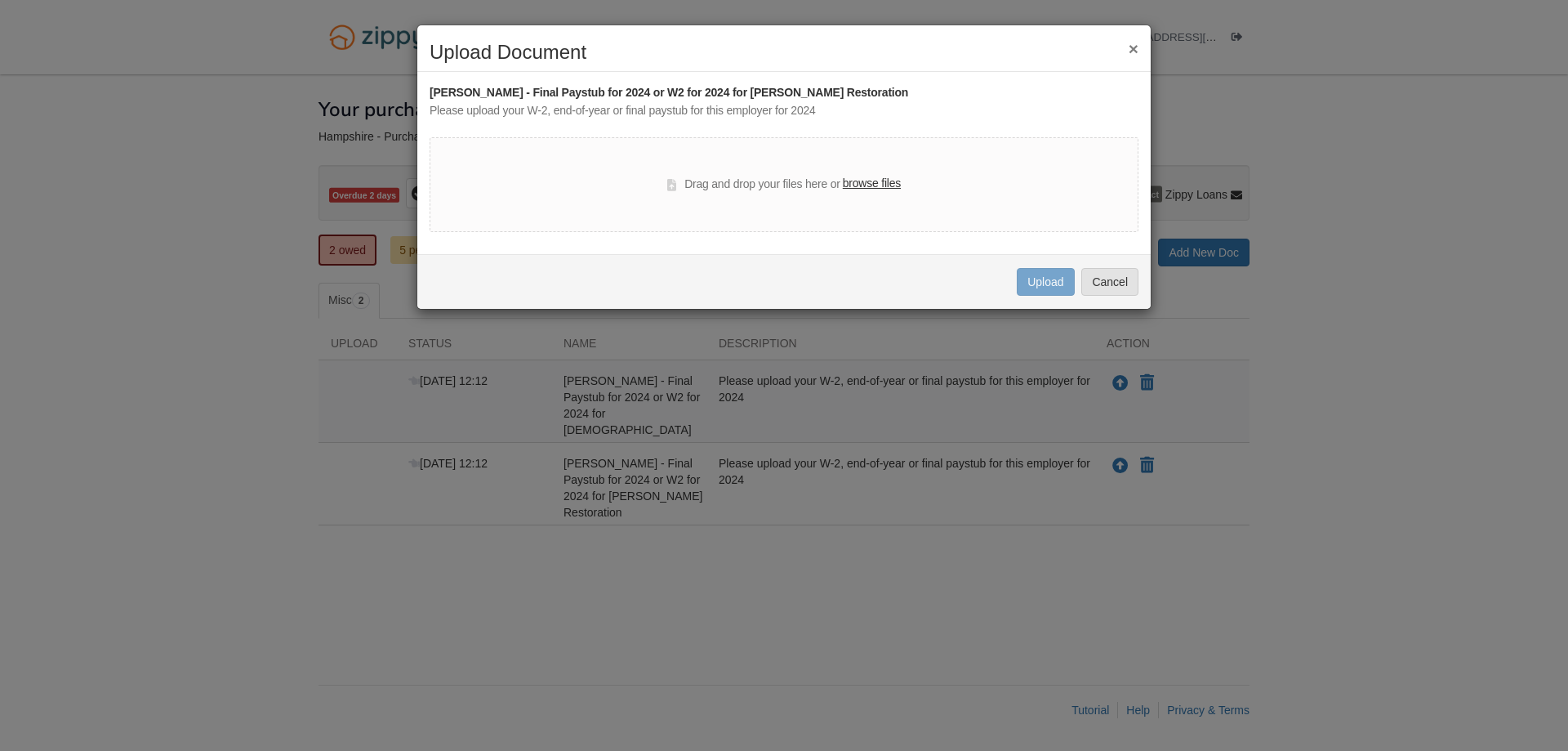
click at [884, 181] on label "browse files" at bounding box center [872, 184] width 58 height 18
click at [0, 0] on input "browse files" at bounding box center [0, 0] width 0 height 0
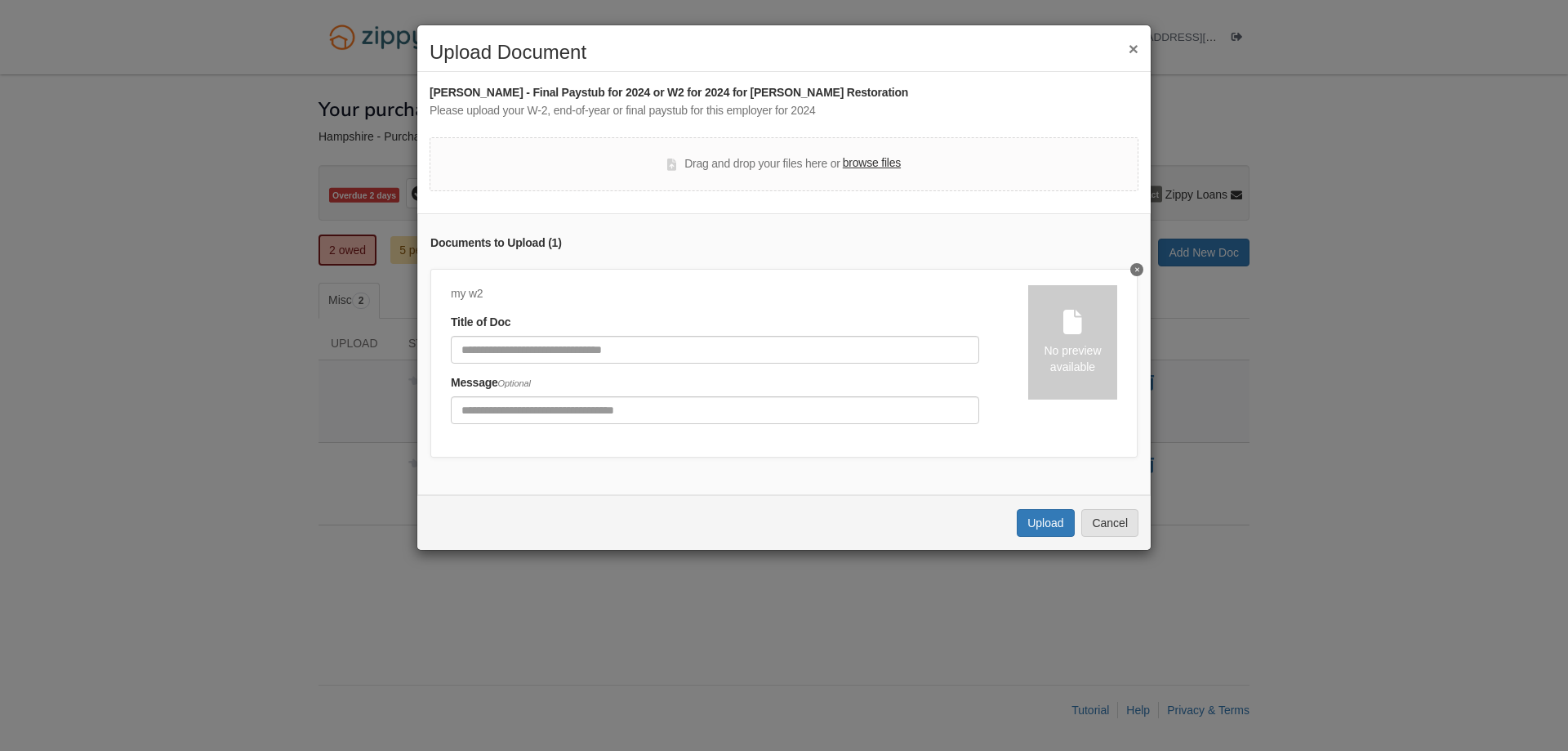
click at [1136, 48] on button "×" at bounding box center [1133, 49] width 10 height 17
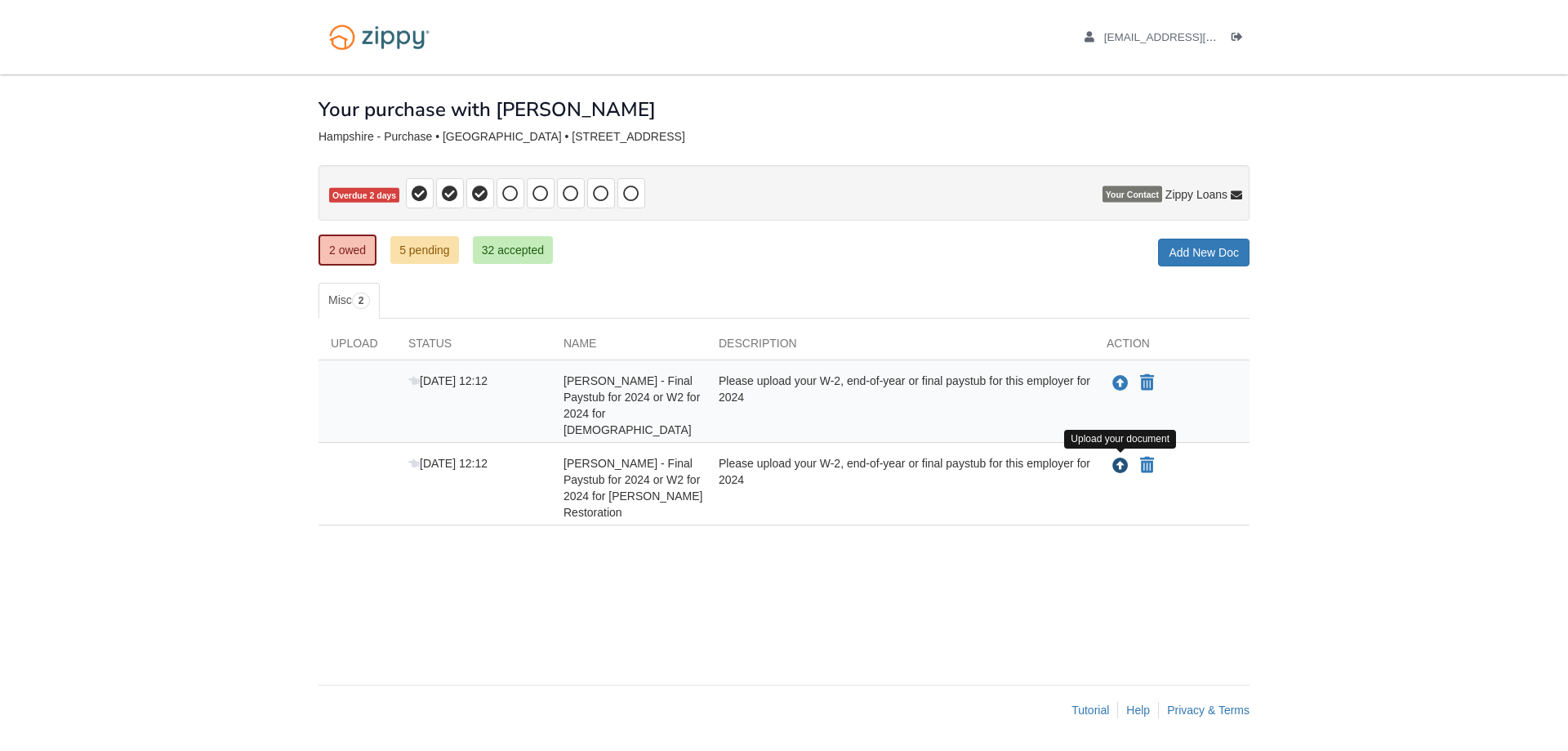
click at [1120, 465] on icon "Upload Robert Hampshire - Final Paystub for 2024 or W2 for 2024 for Carson Rest…" at bounding box center [1121, 466] width 16 height 16
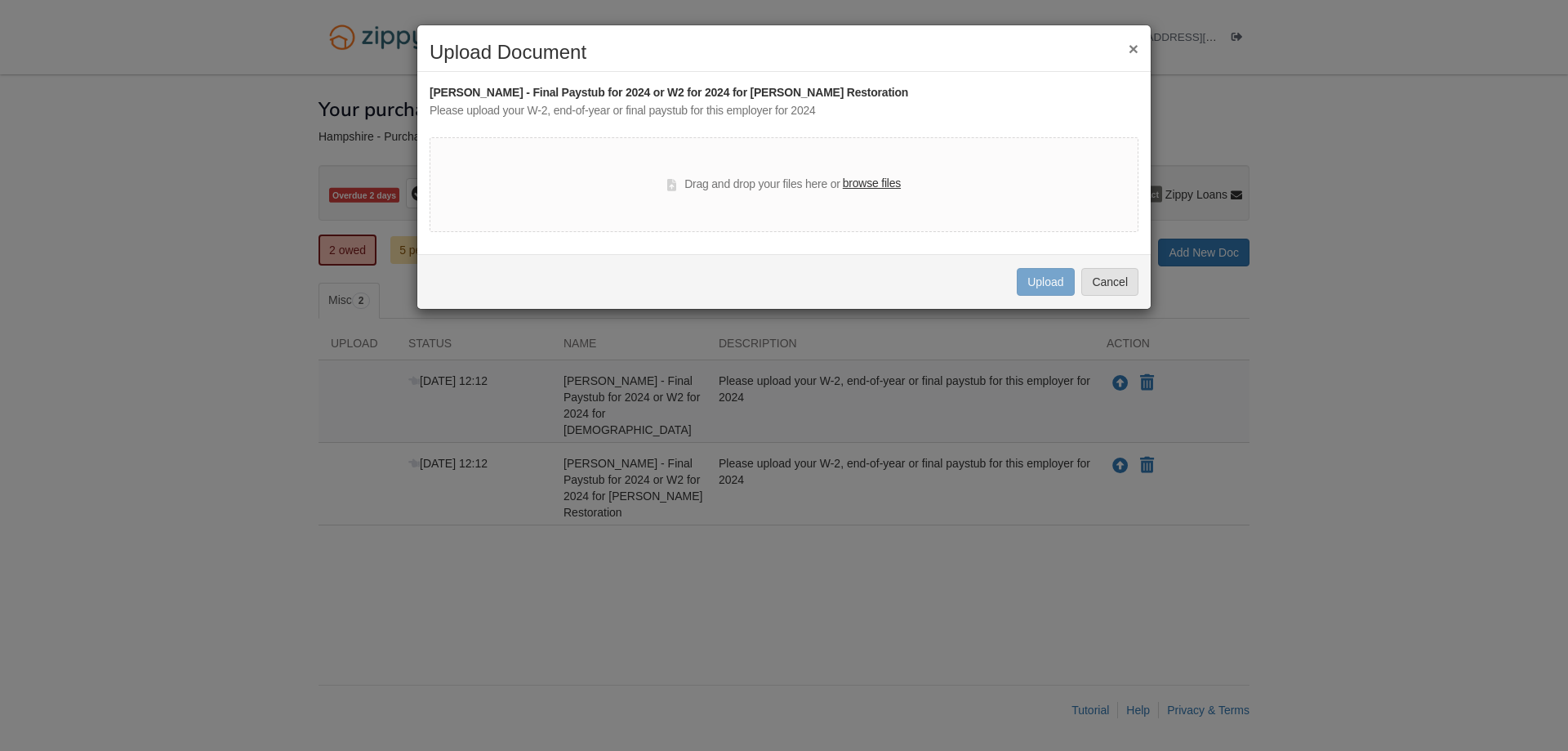
click at [864, 183] on label "browse files" at bounding box center [872, 184] width 58 height 18
click at [0, 0] on input "browse files" at bounding box center [0, 0] width 0 height 0
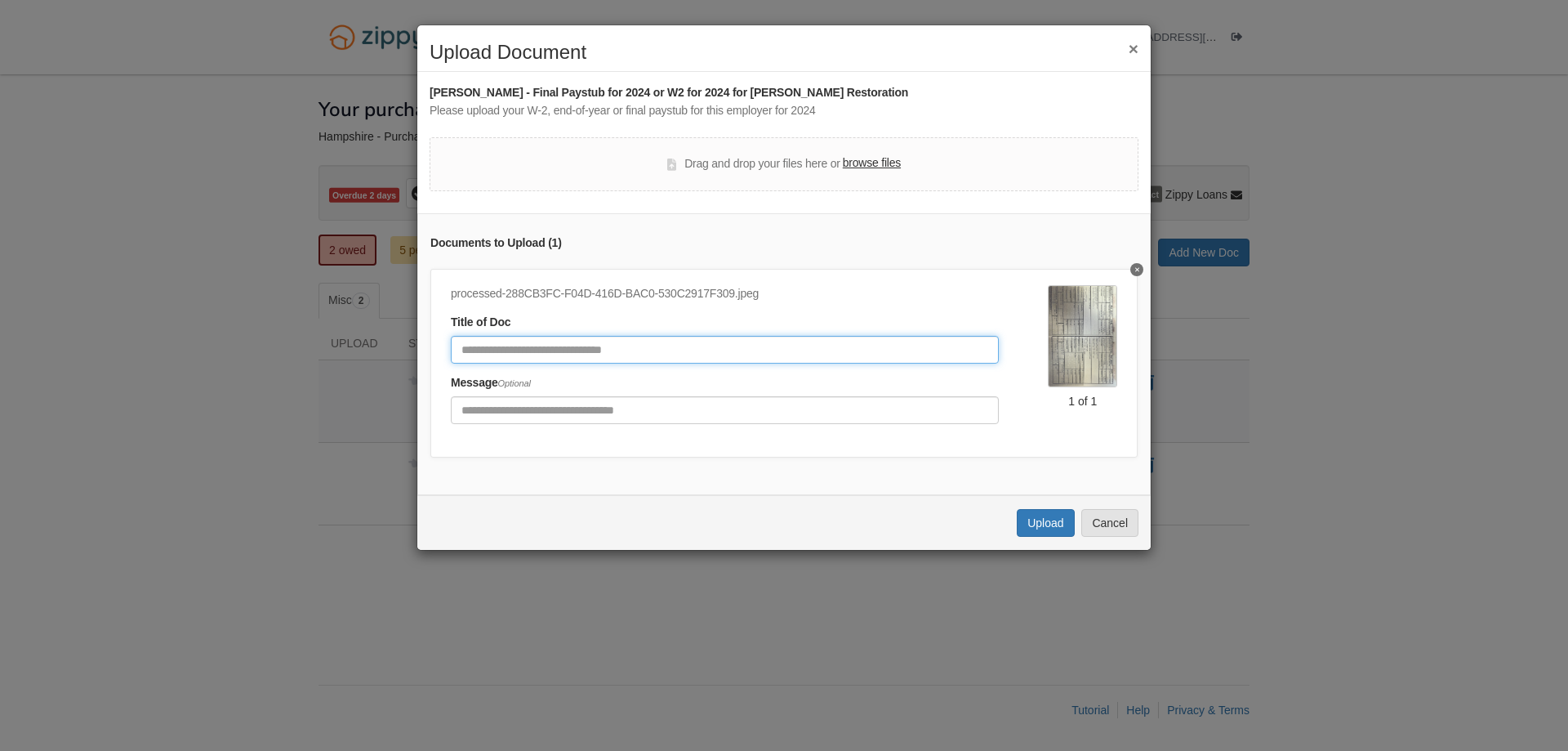
click at [614, 343] on input "Document Title" at bounding box center [725, 349] width 548 height 28
type input "*********"
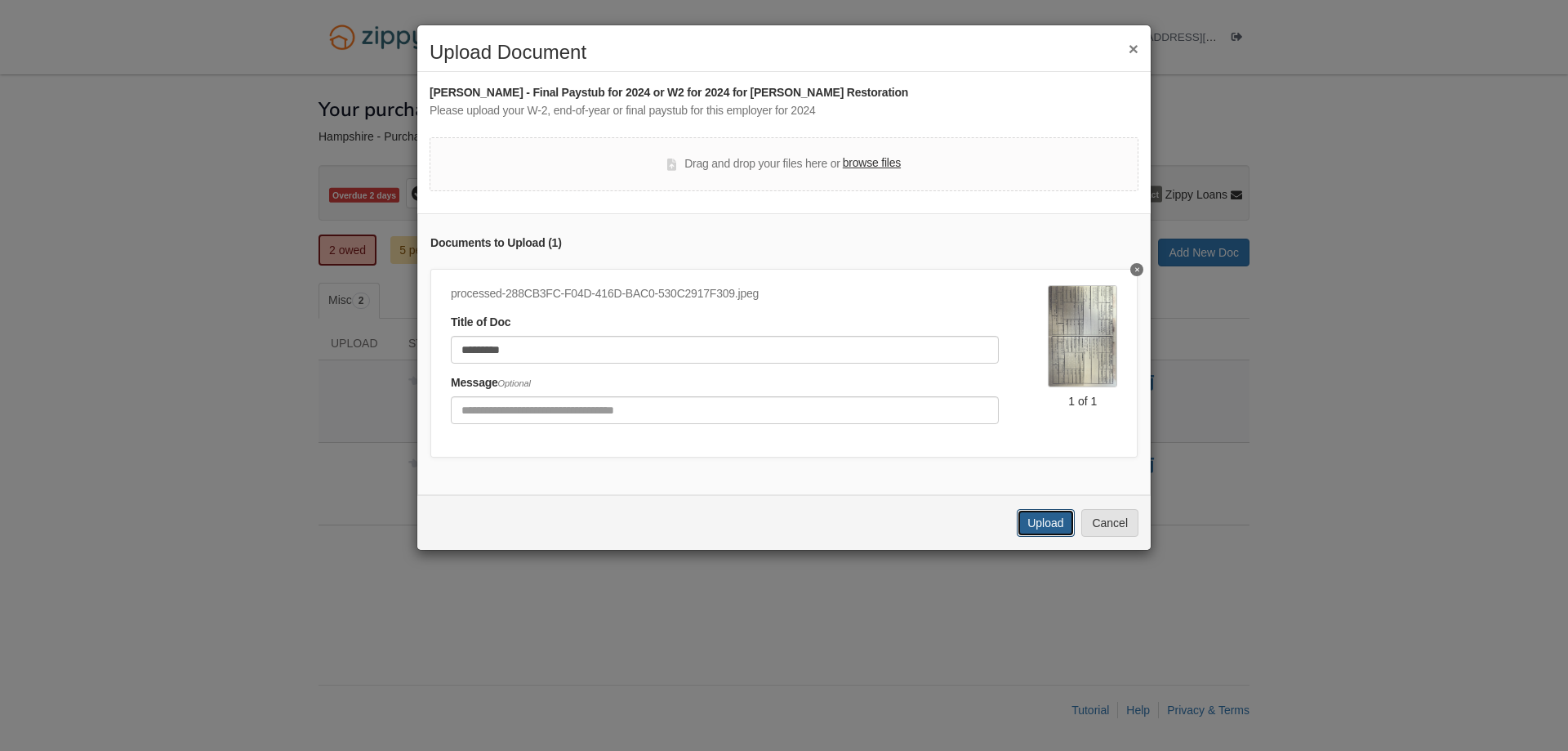
click at [1033, 537] on button "Upload" at bounding box center [1045, 523] width 57 height 28
